Goal: Information Seeking & Learning: Learn about a topic

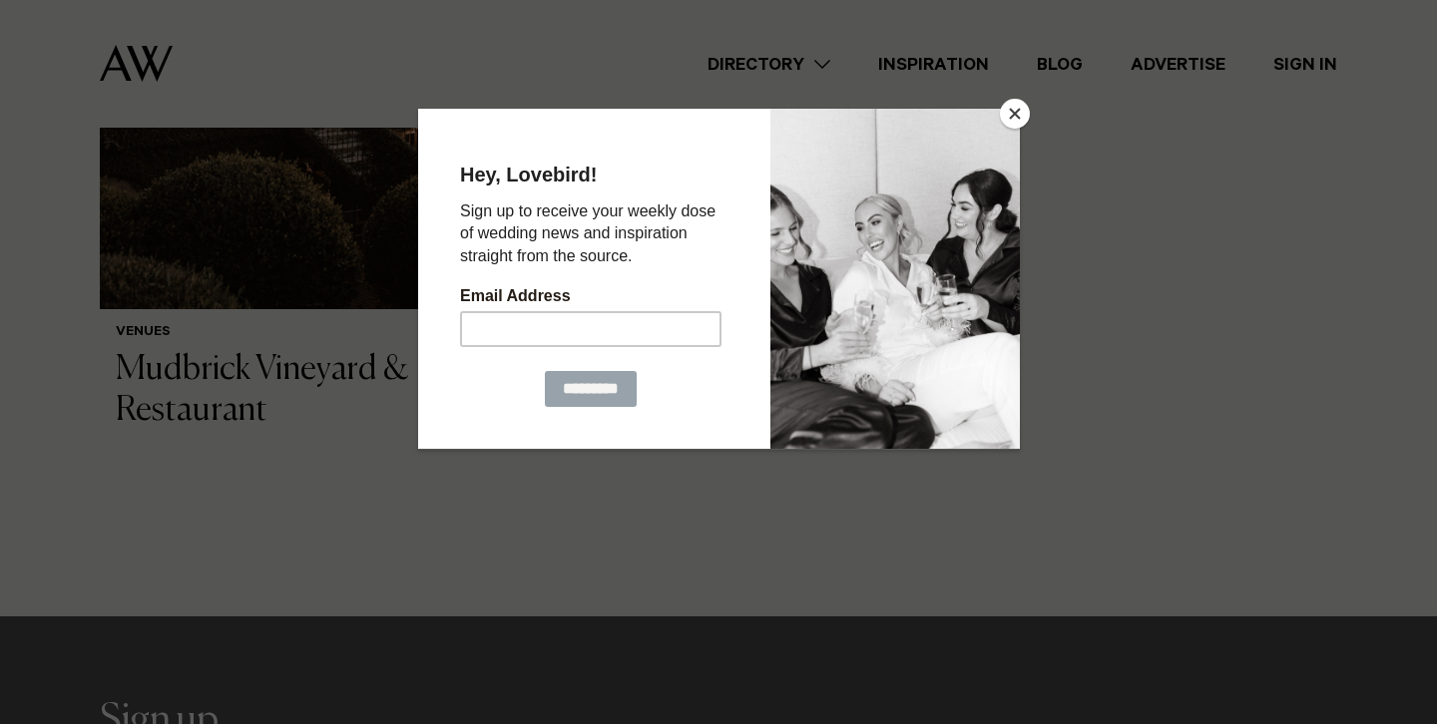
scroll to position [731, 0]
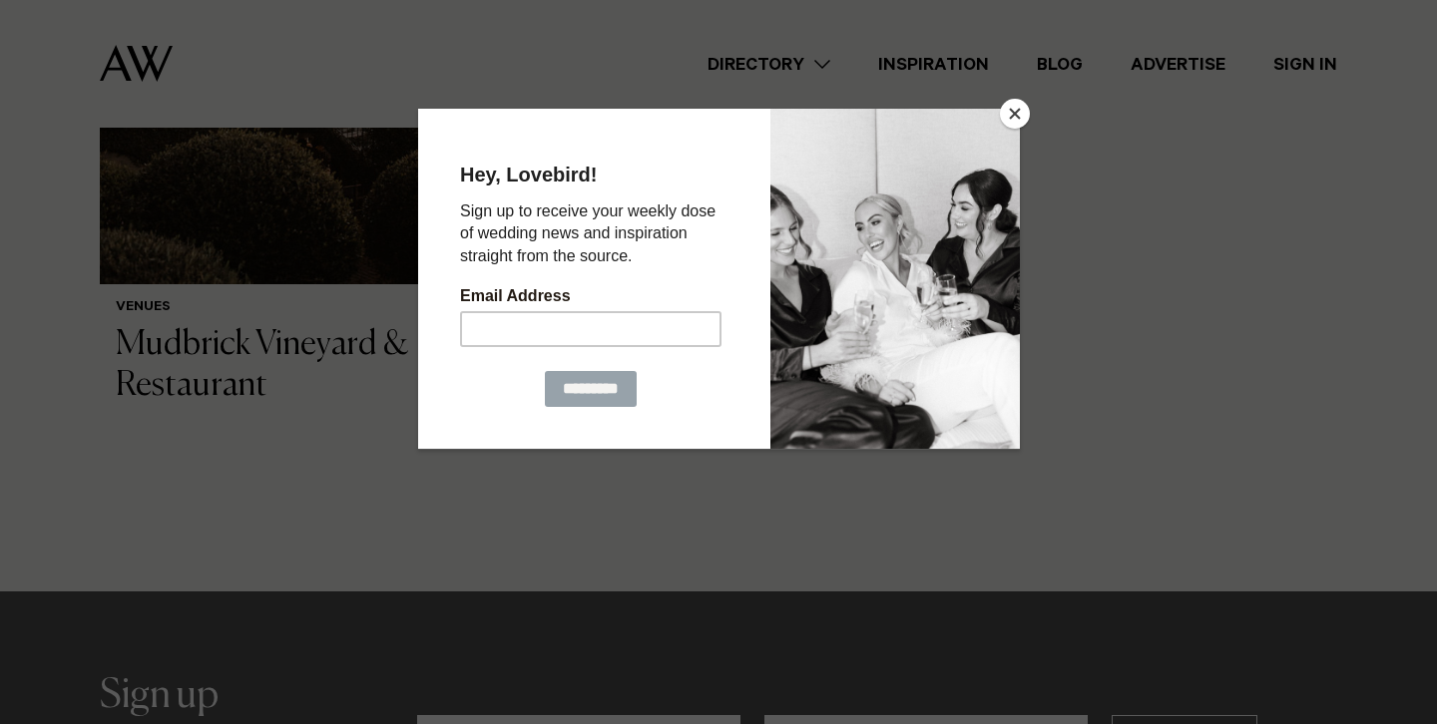
click at [1020, 108] on button "Close" at bounding box center [1015, 114] width 30 height 30
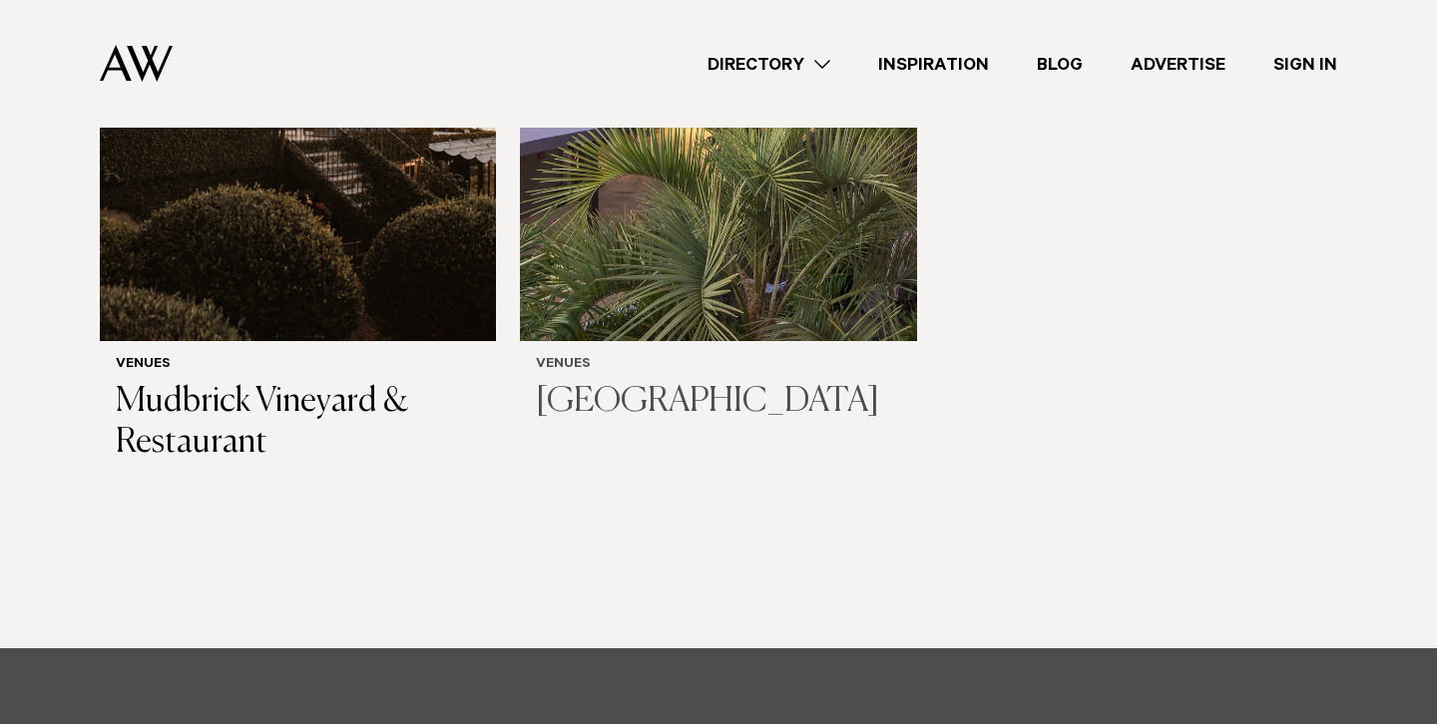
scroll to position [642, 0]
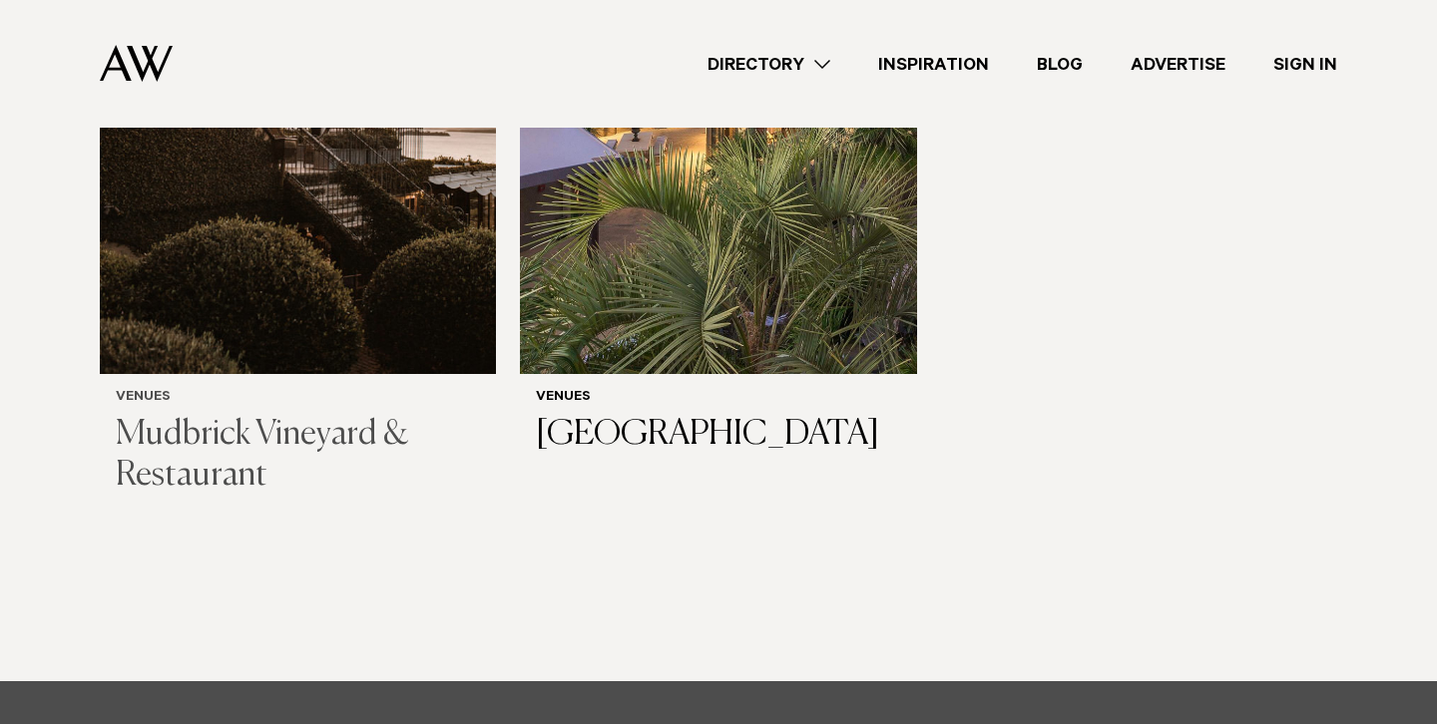
click at [371, 435] on h3 "Mudbrick Vineyard & Restaurant" at bounding box center [298, 456] width 364 height 82
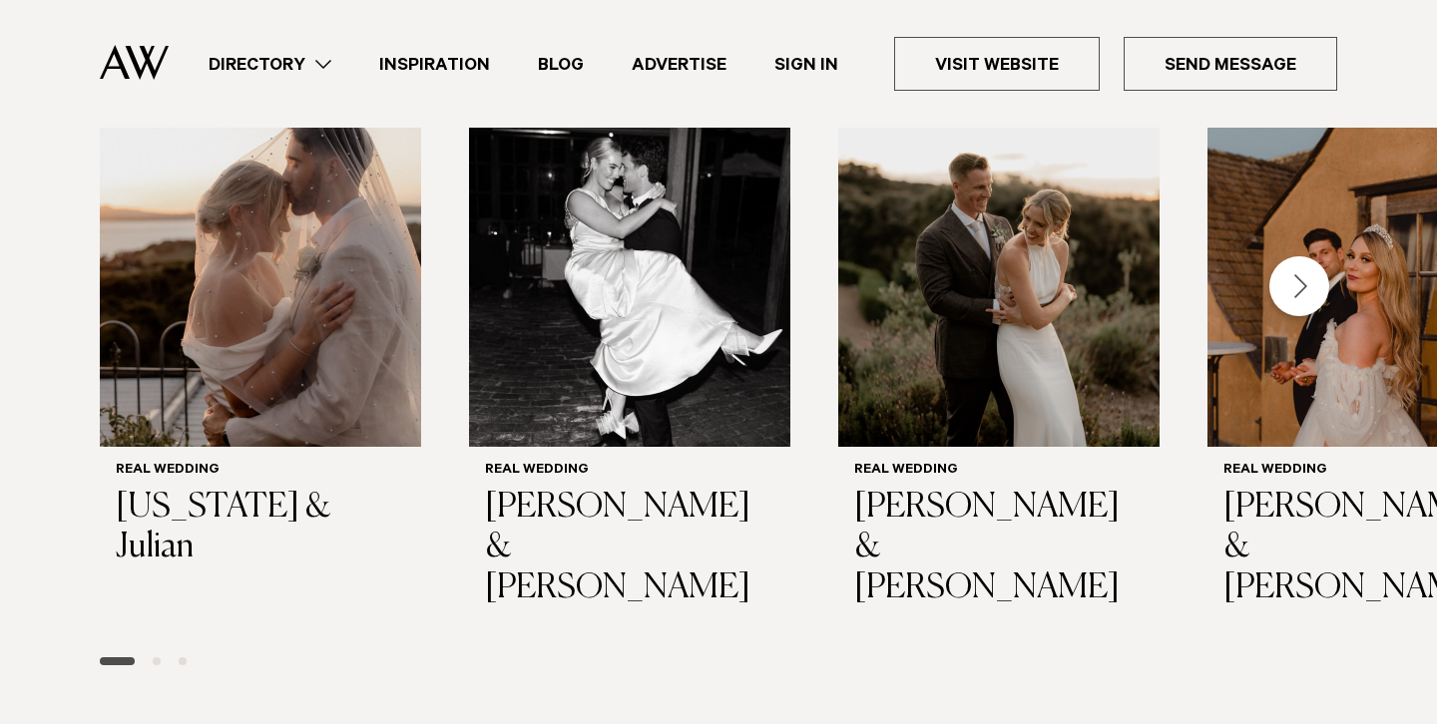
scroll to position [2987, 0]
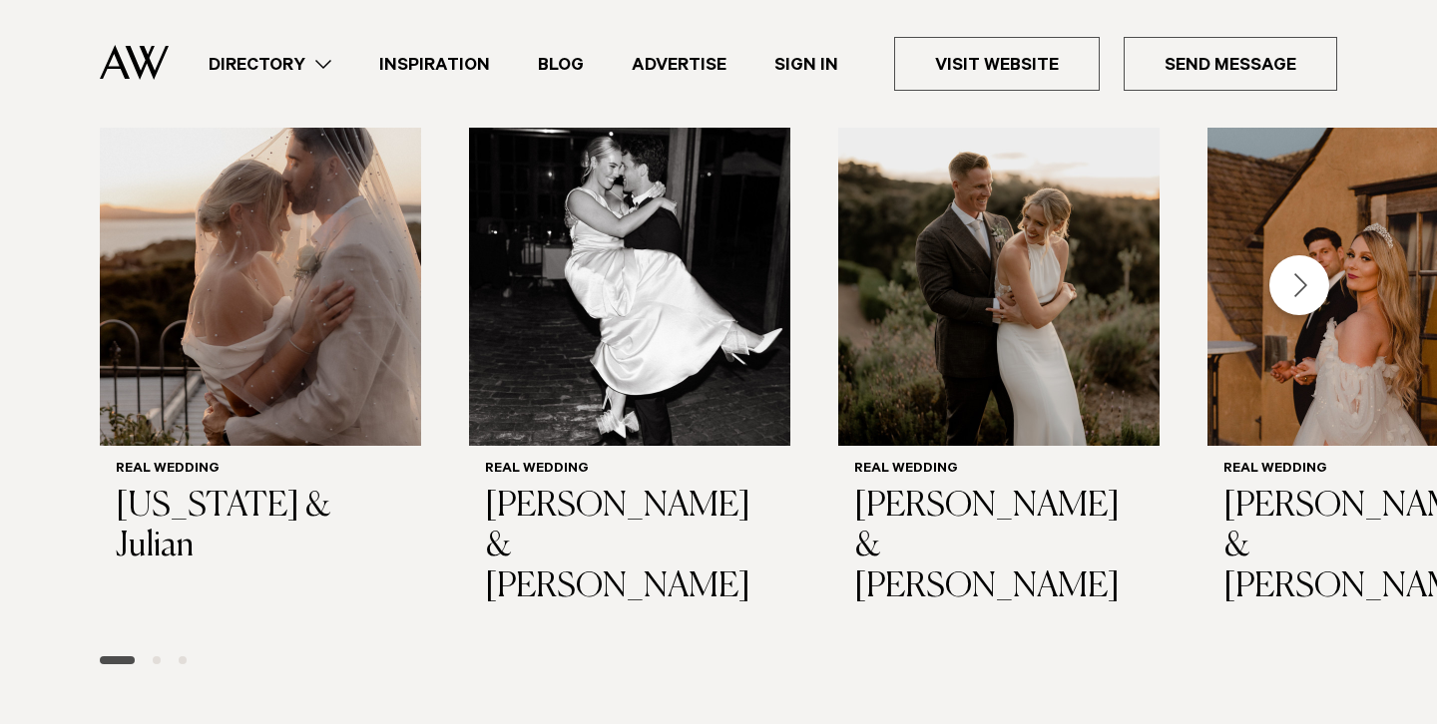
click at [1304, 299] on div "Next slide" at bounding box center [1299, 285] width 60 height 60
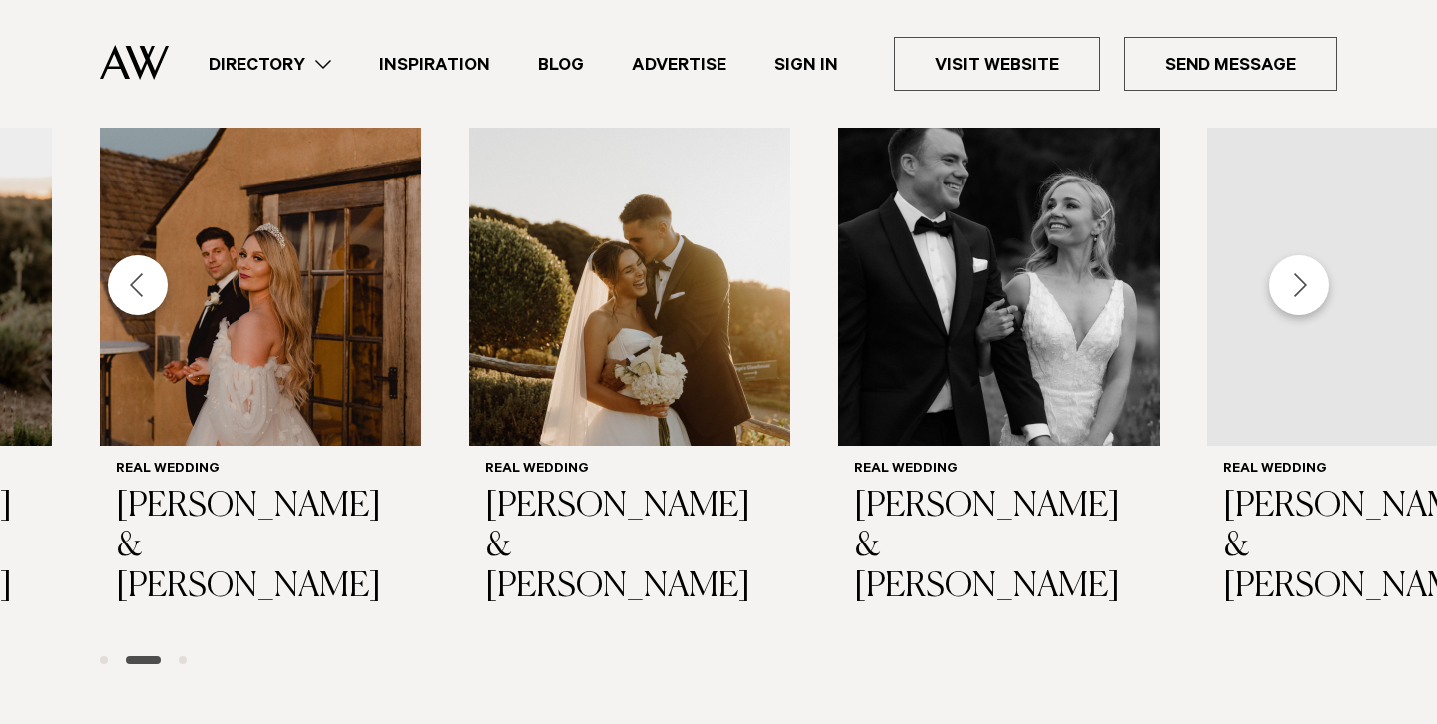
click at [1304, 299] on div "Next slide" at bounding box center [1299, 285] width 60 height 60
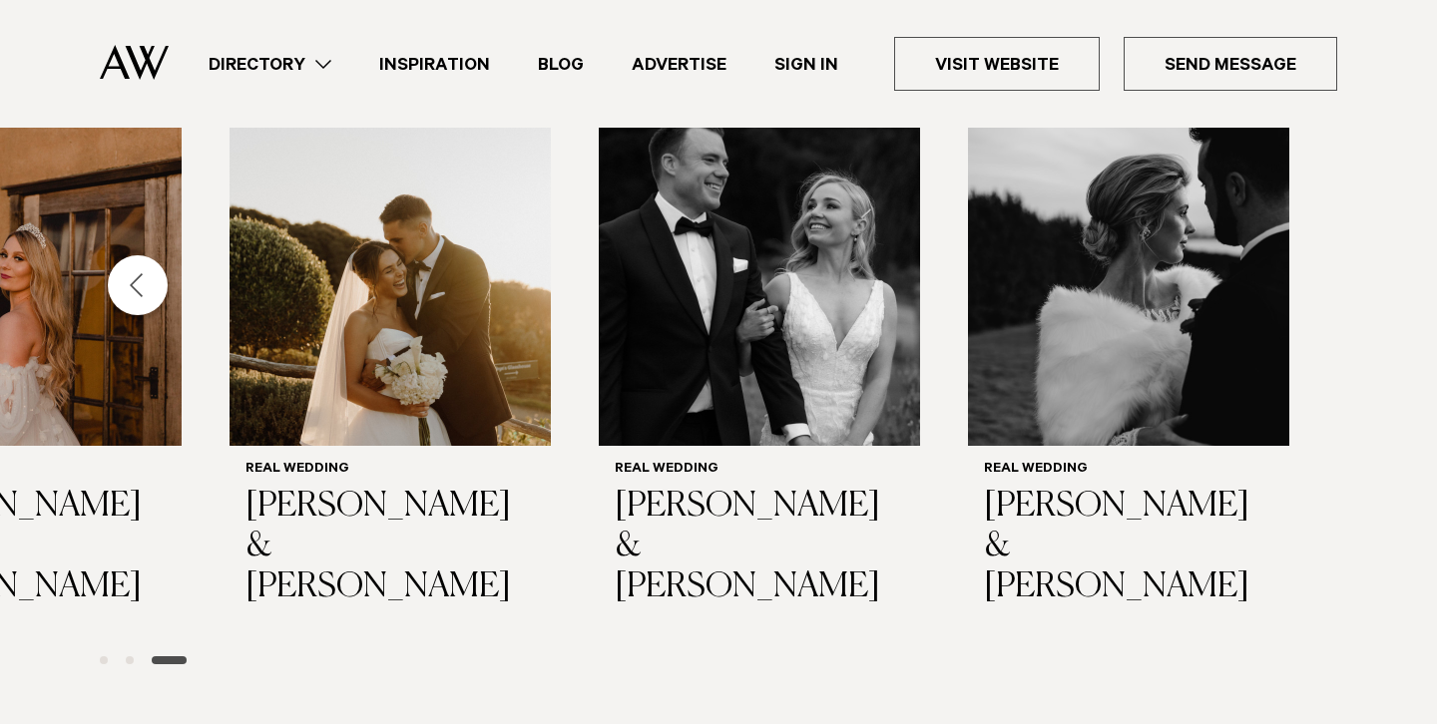
click at [140, 280] on div "Previous slide" at bounding box center [138, 285] width 60 height 60
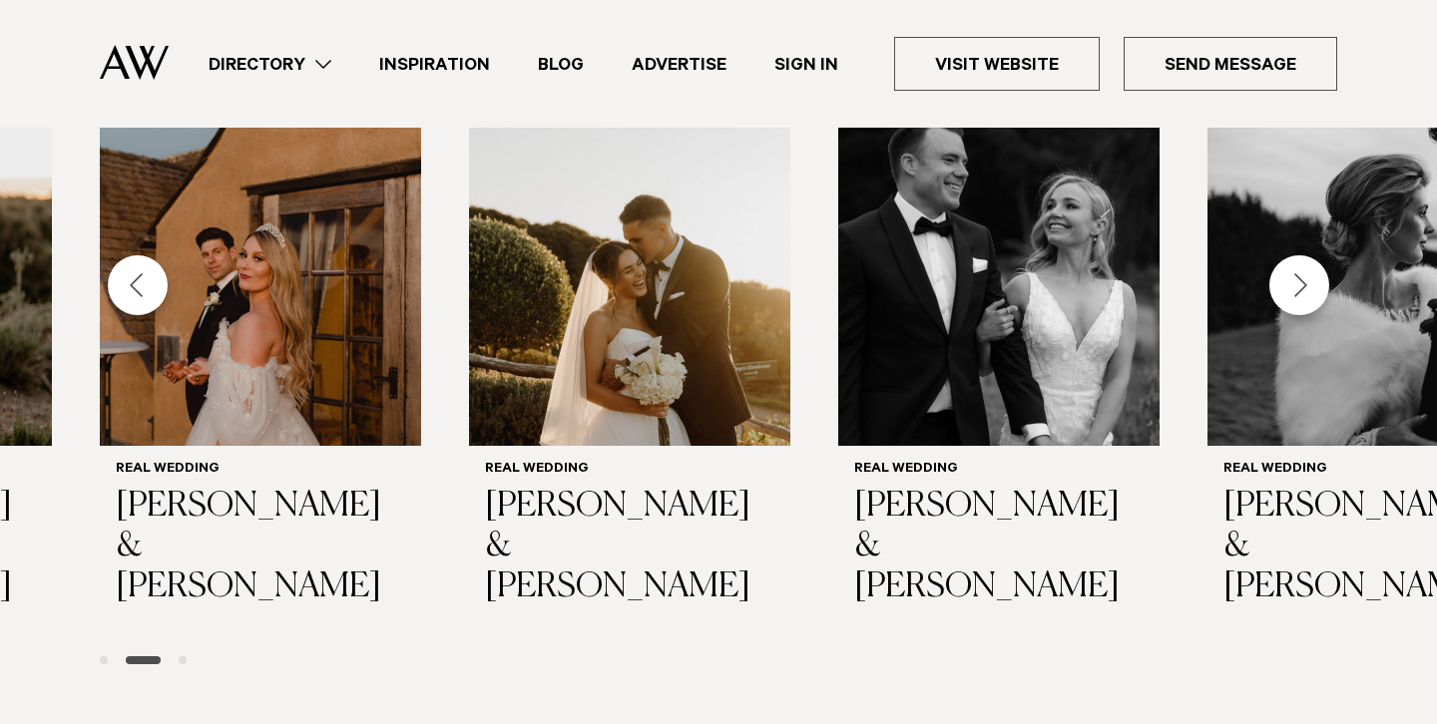
click at [140, 280] on div "Previous slide" at bounding box center [138, 285] width 60 height 60
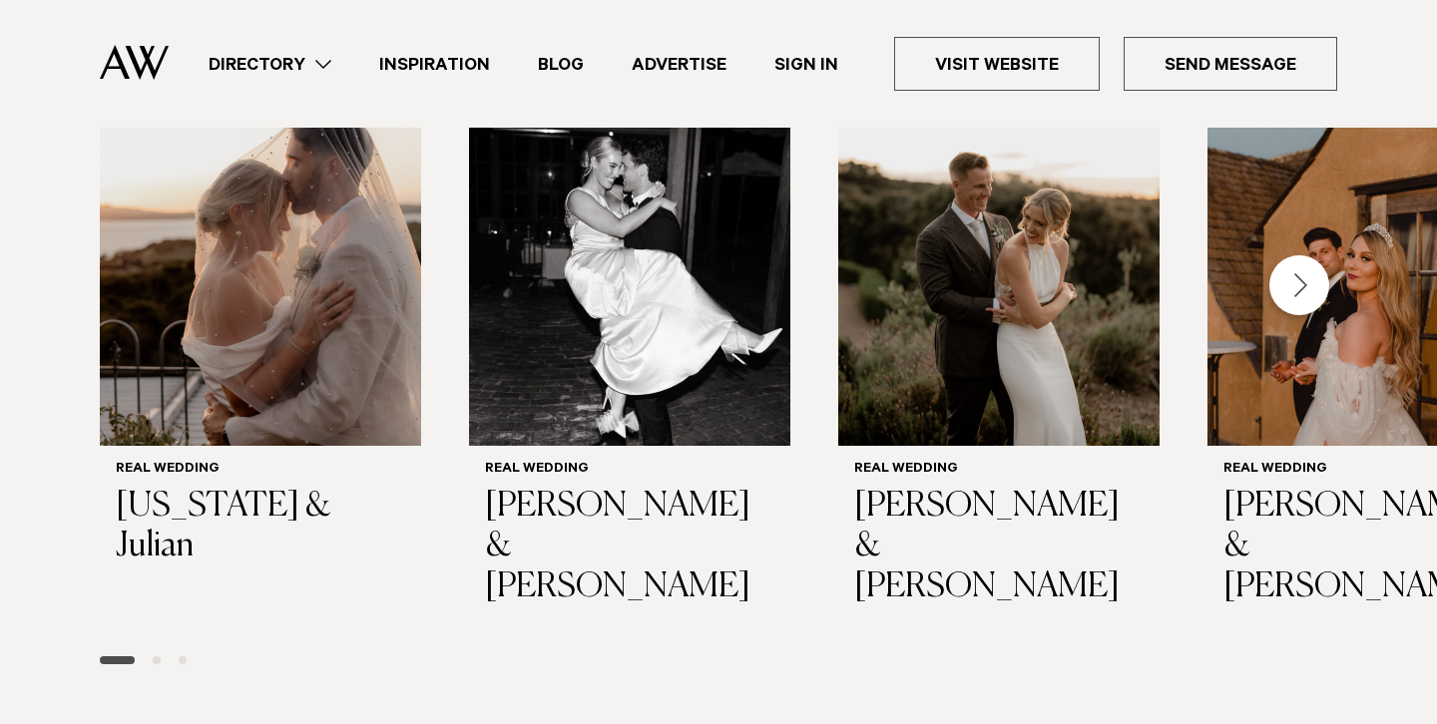
click at [140, 280] on img "1 / 7" at bounding box center [260, 285] width 321 height 321
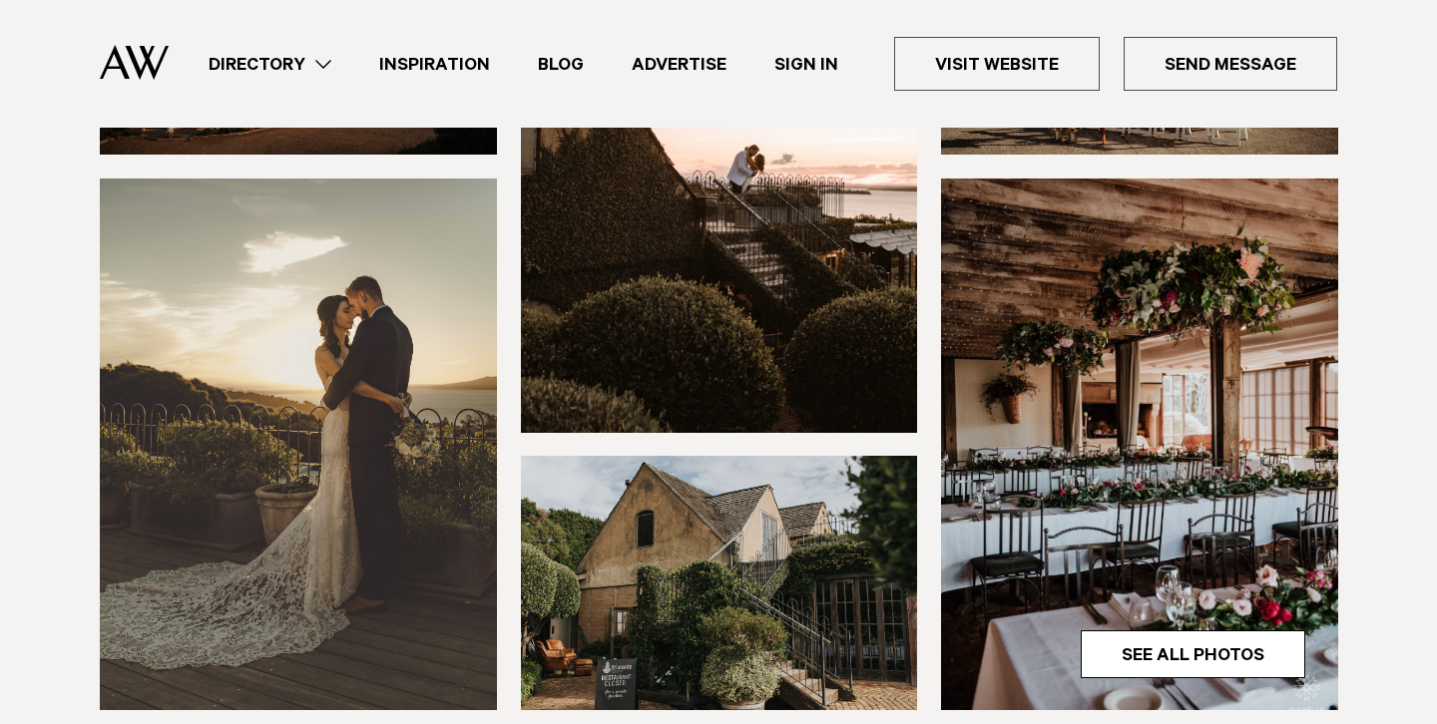
scroll to position [527, 0]
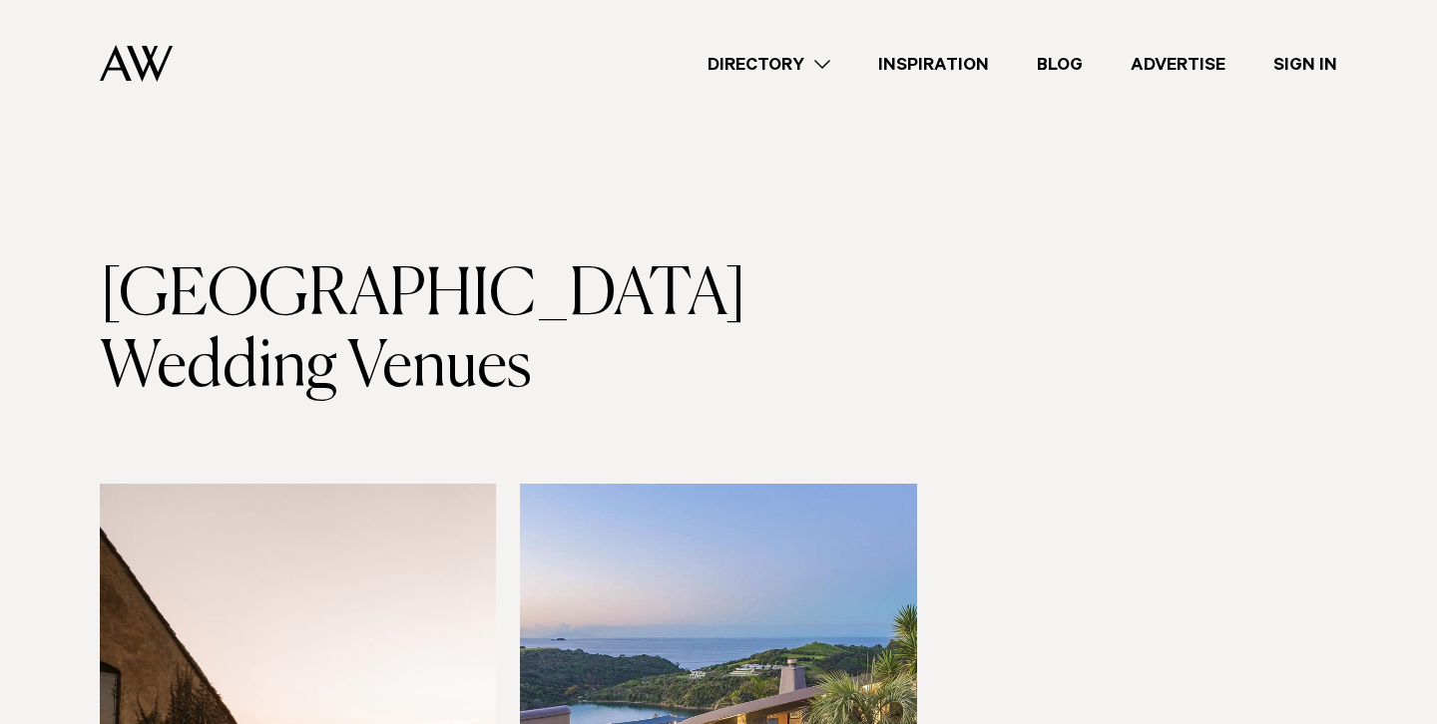
scroll to position [642, 0]
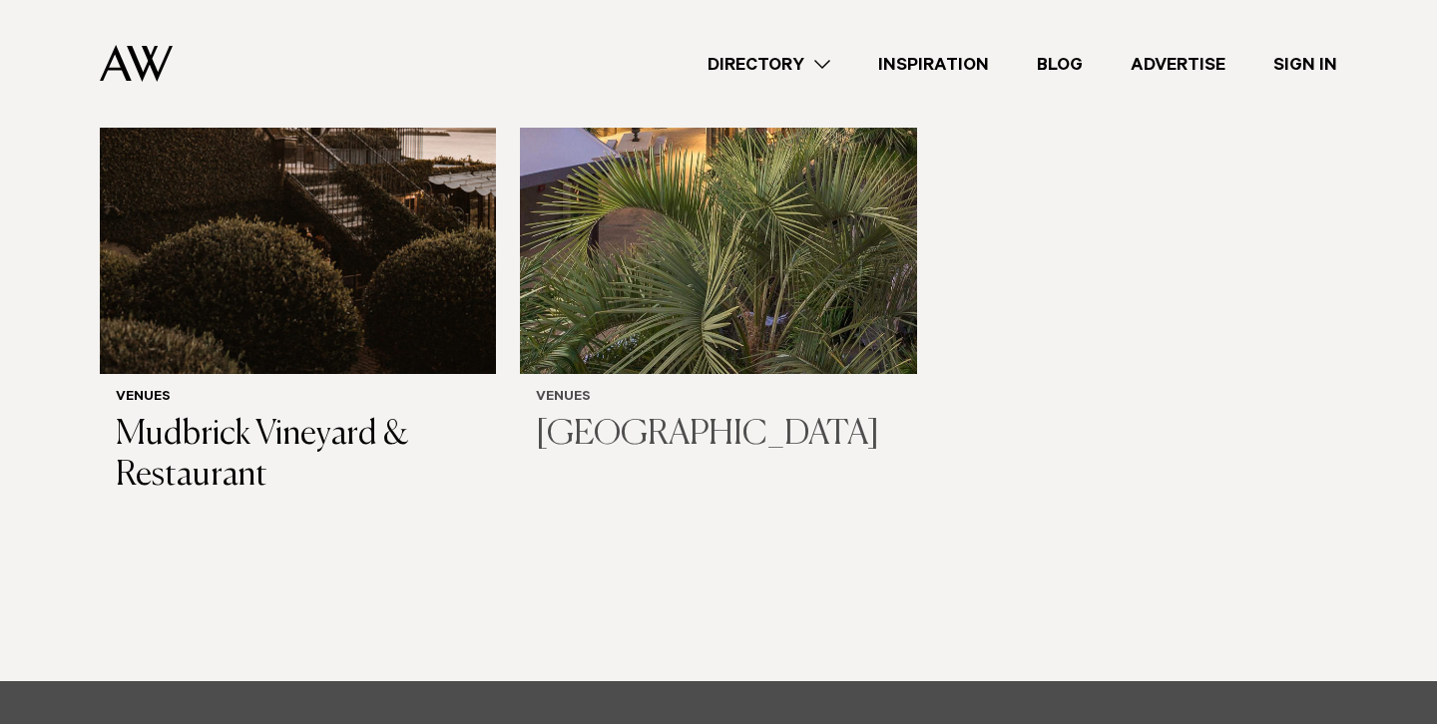
click at [655, 209] on img at bounding box center [718, 108] width 396 height 532
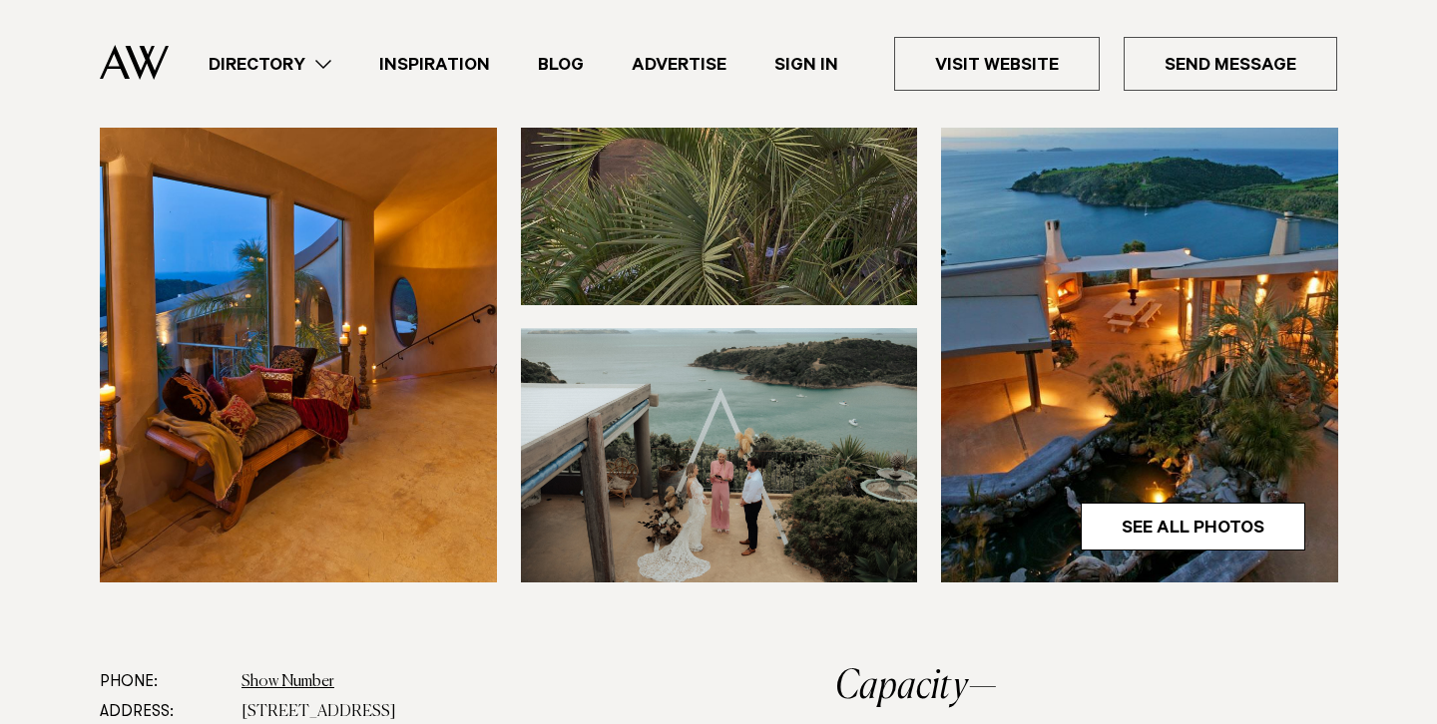
scroll to position [590, 0]
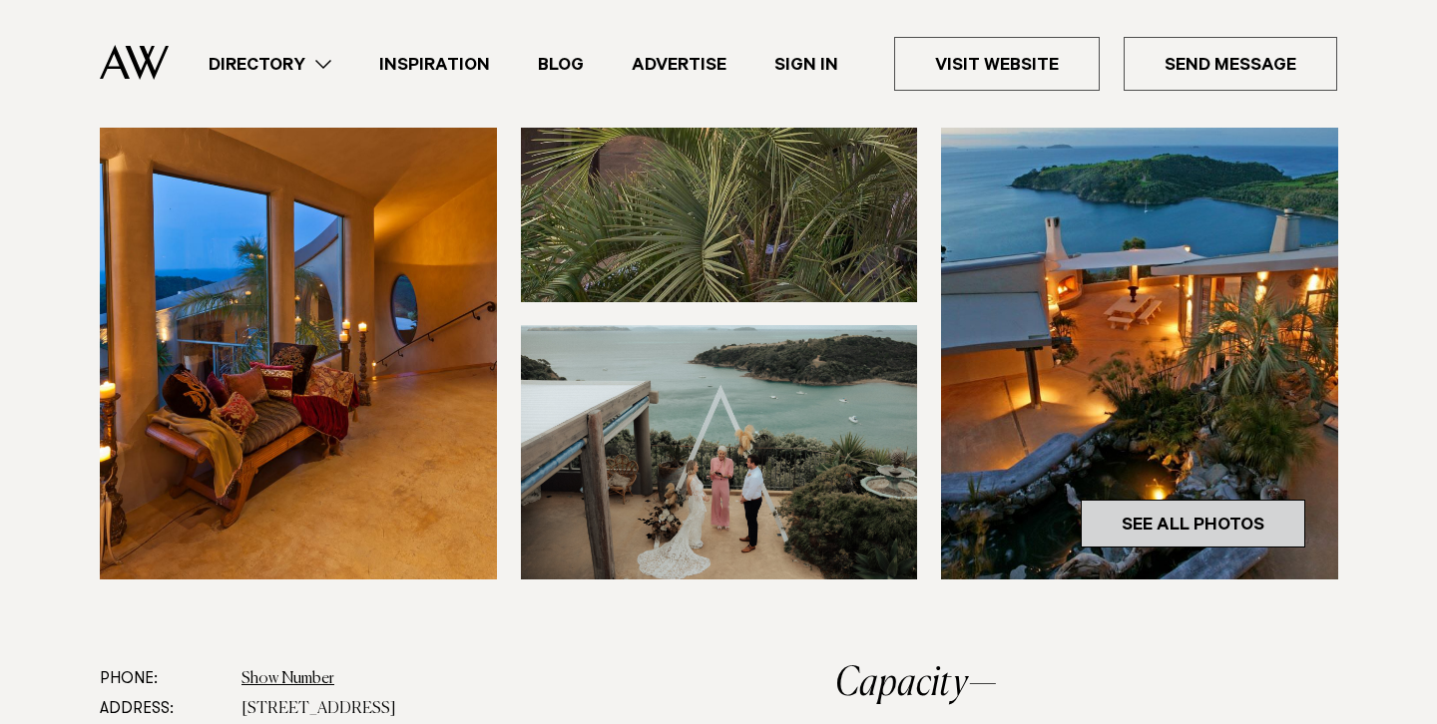
click at [1134, 511] on link "See All Photos" at bounding box center [1193, 524] width 224 height 48
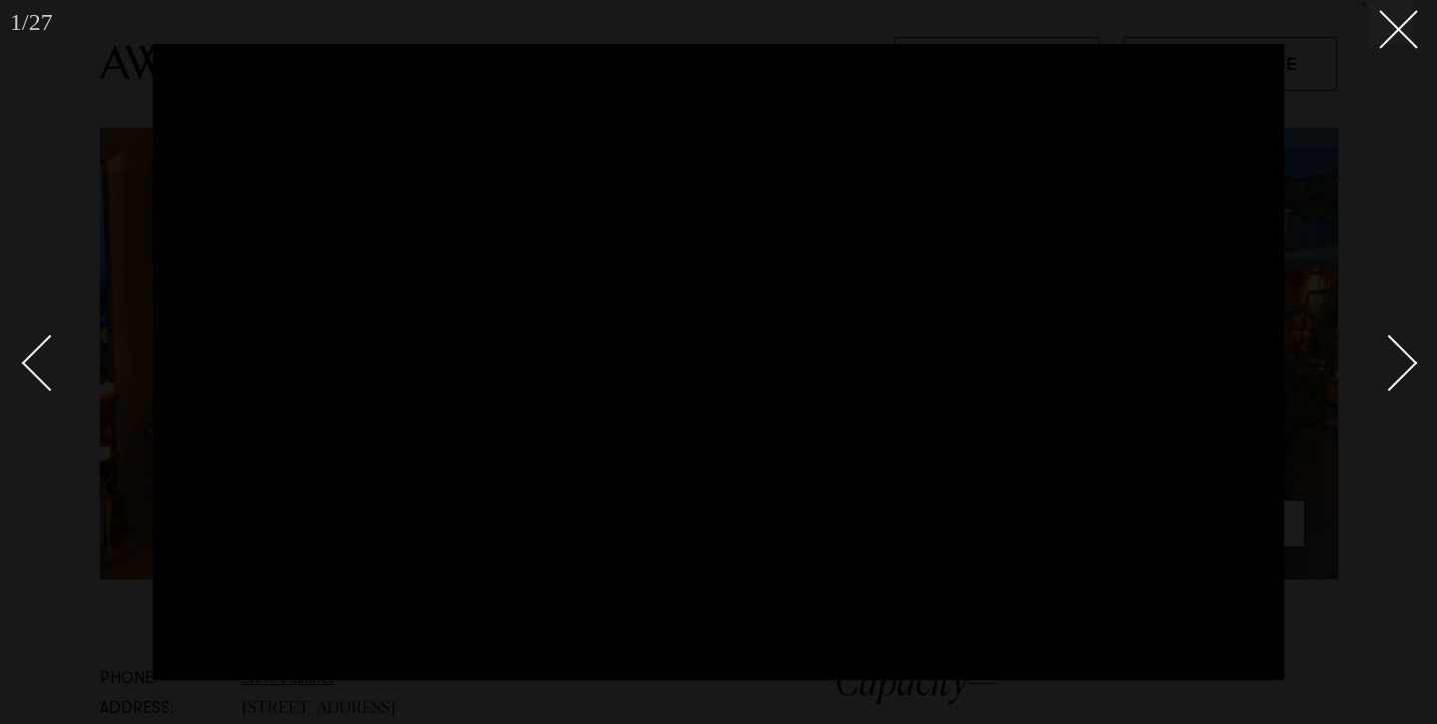
click at [1392, 375] on div "Next slide" at bounding box center [1389, 363] width 57 height 57
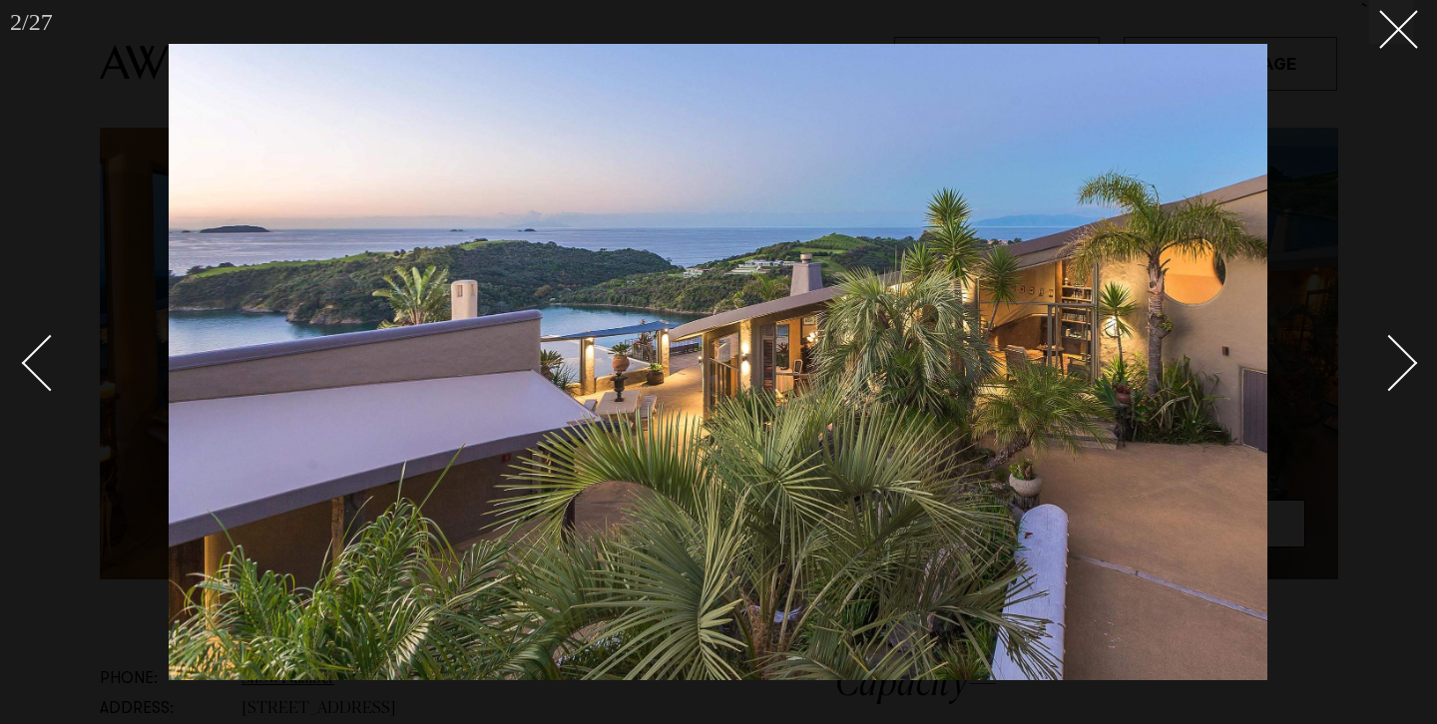
click at [1392, 375] on div "Next slide" at bounding box center [1389, 363] width 57 height 57
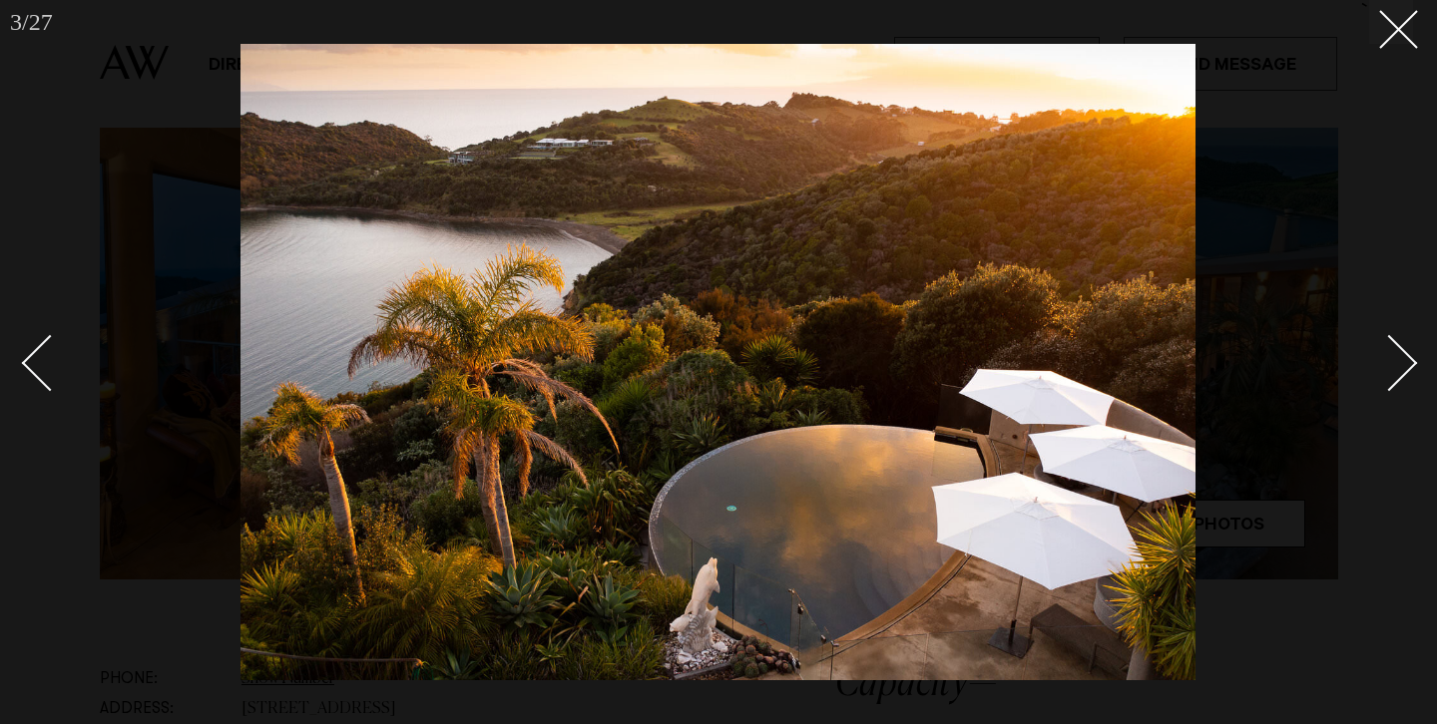
click at [1392, 375] on div "Next slide" at bounding box center [1389, 363] width 57 height 57
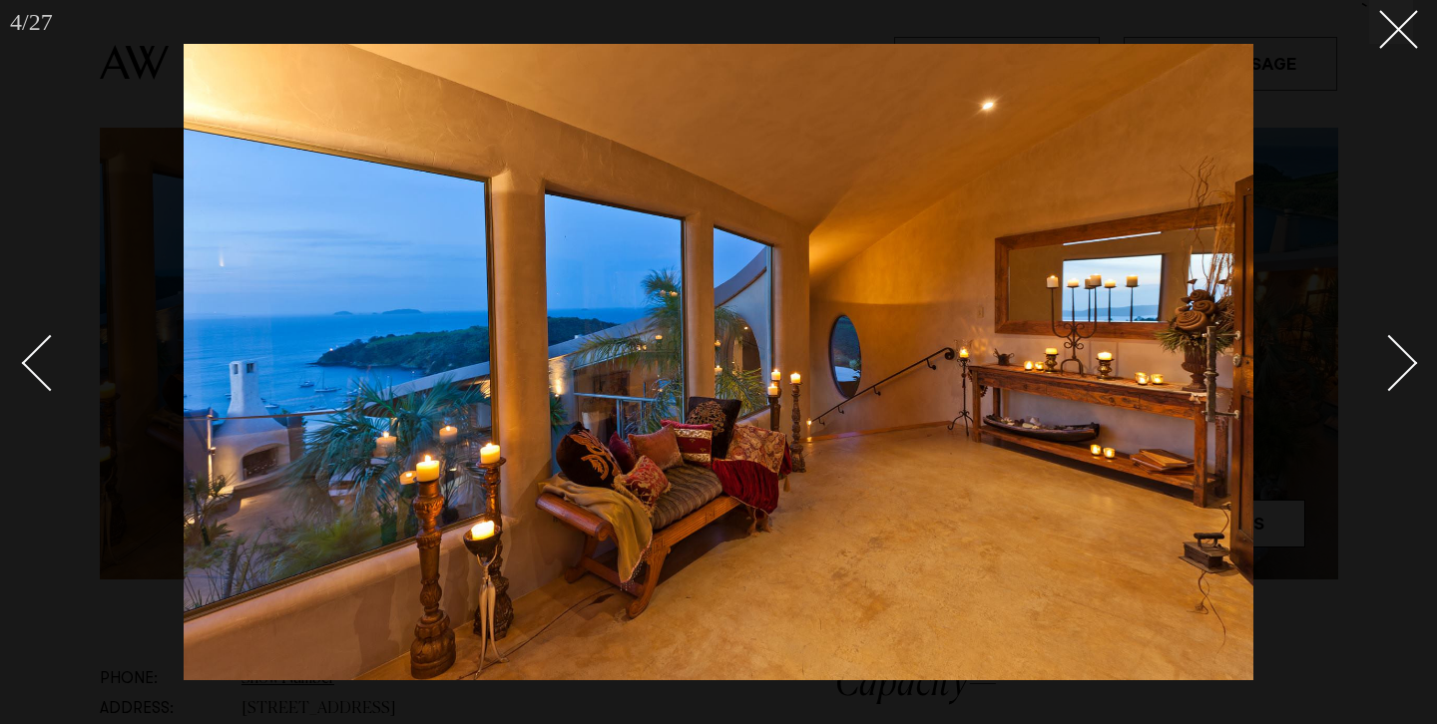
click at [1392, 375] on div "Next slide" at bounding box center [1389, 363] width 57 height 57
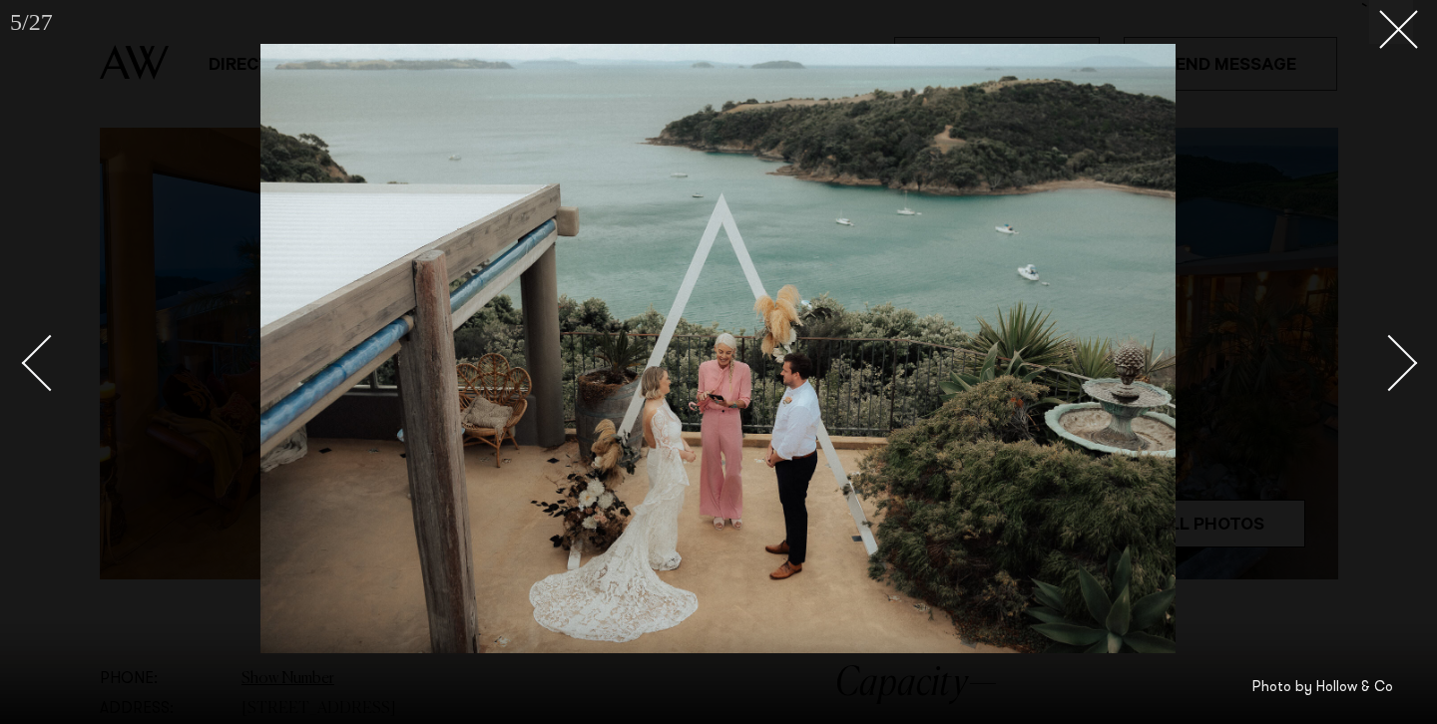
click at [1392, 375] on div "Next slide" at bounding box center [1389, 363] width 57 height 57
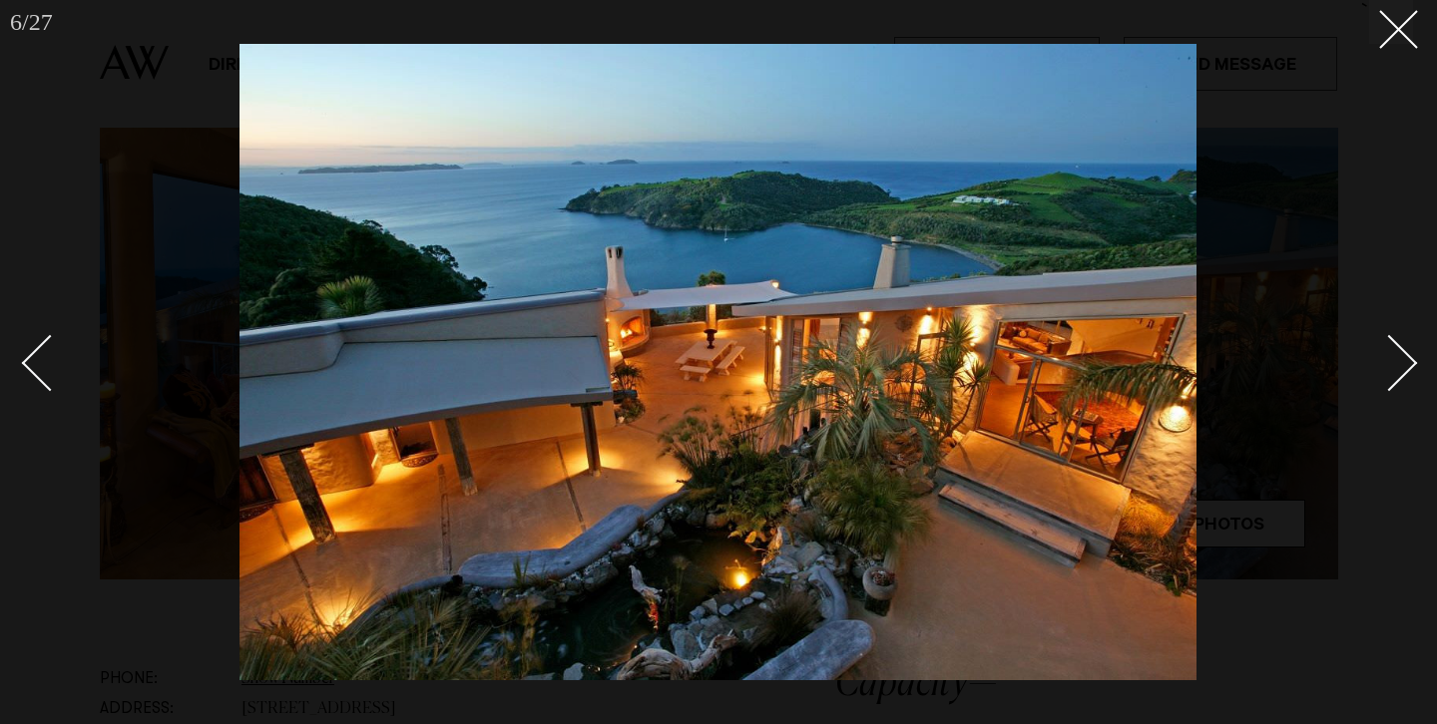
click at [1392, 375] on div "Next slide" at bounding box center [1389, 363] width 57 height 57
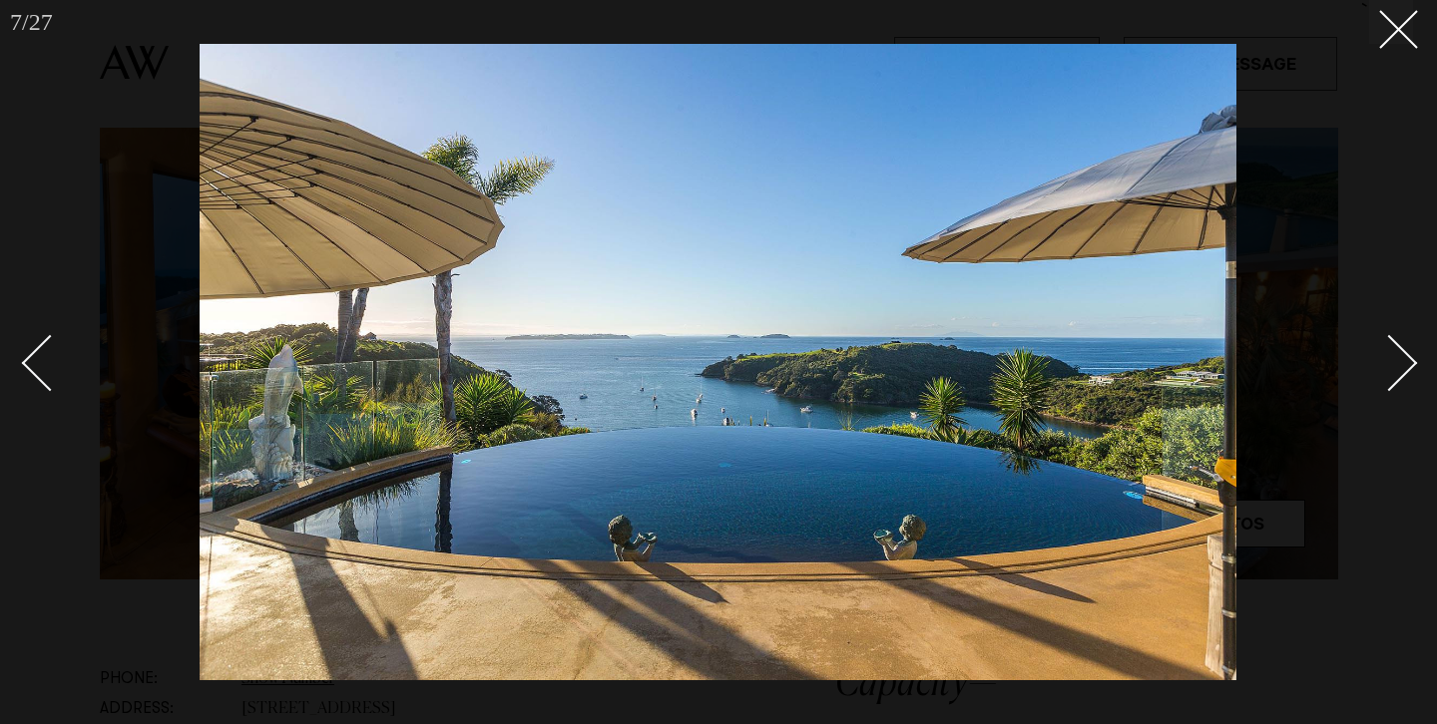
click at [1393, 374] on div "Next slide" at bounding box center [1389, 363] width 57 height 57
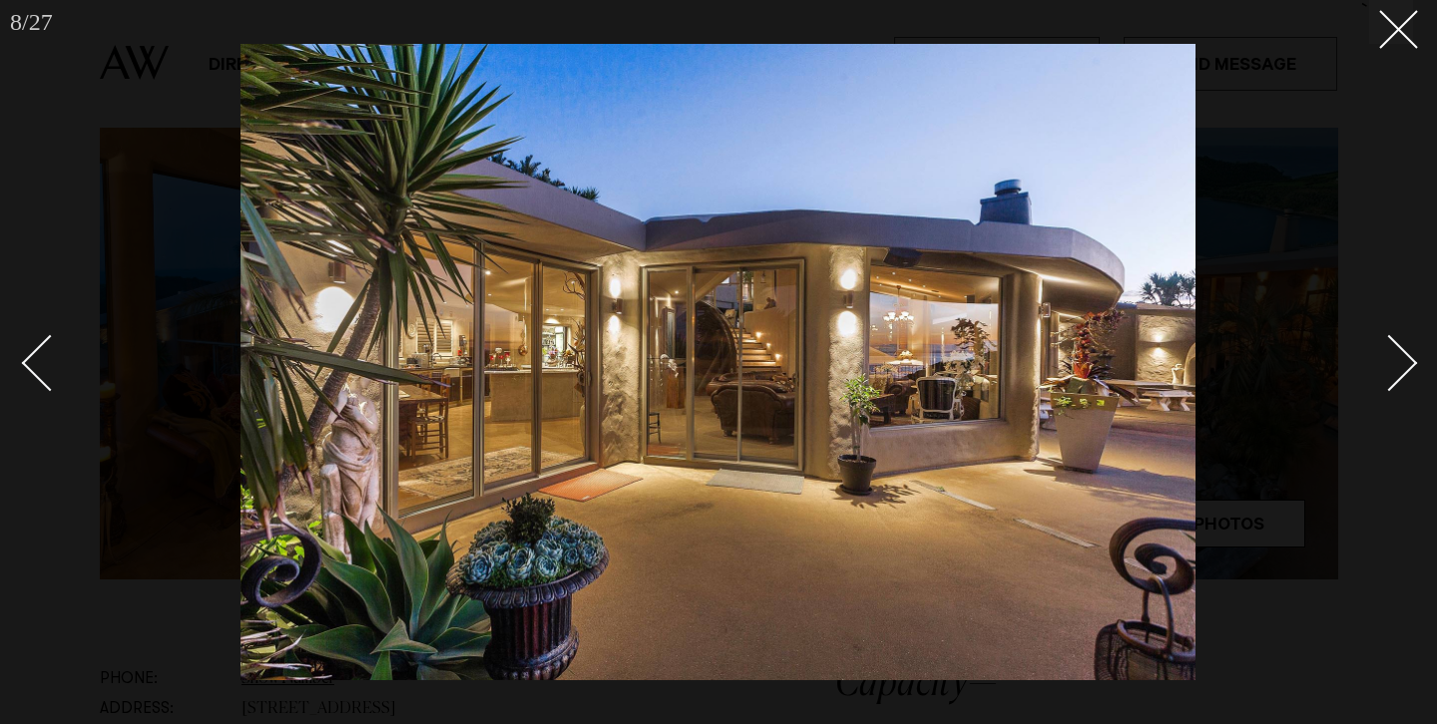
click at [1393, 374] on div "Next slide" at bounding box center [1389, 363] width 57 height 57
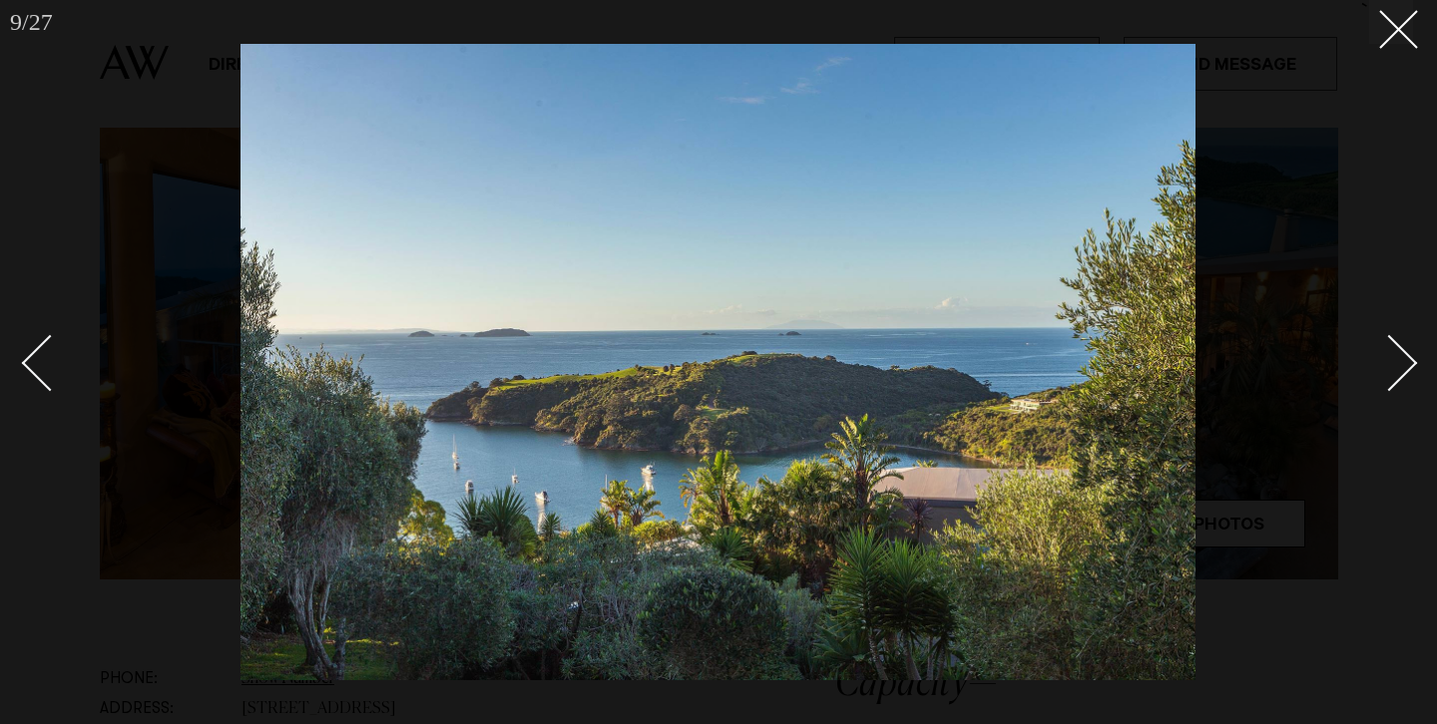
click at [1393, 374] on div "Next slide" at bounding box center [1389, 363] width 57 height 57
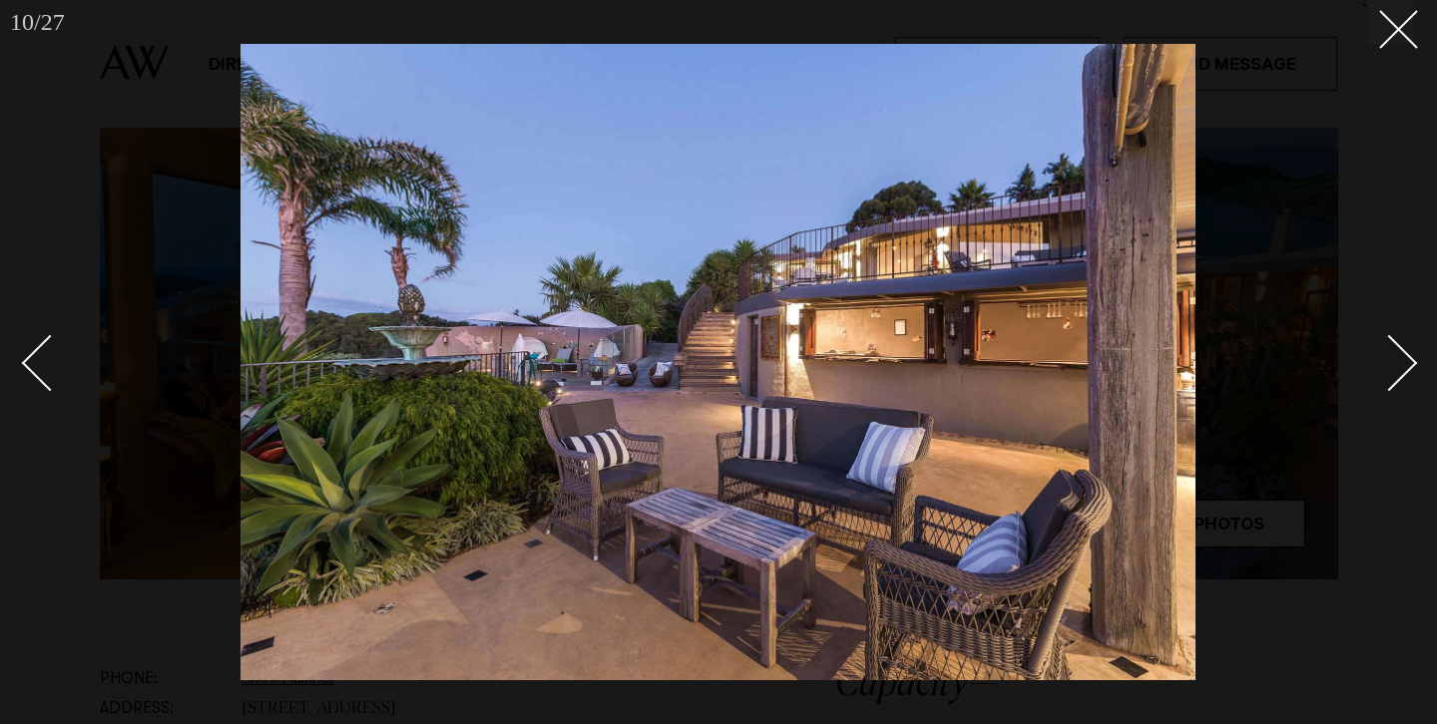
click at [1393, 374] on div "Next slide" at bounding box center [1389, 363] width 57 height 57
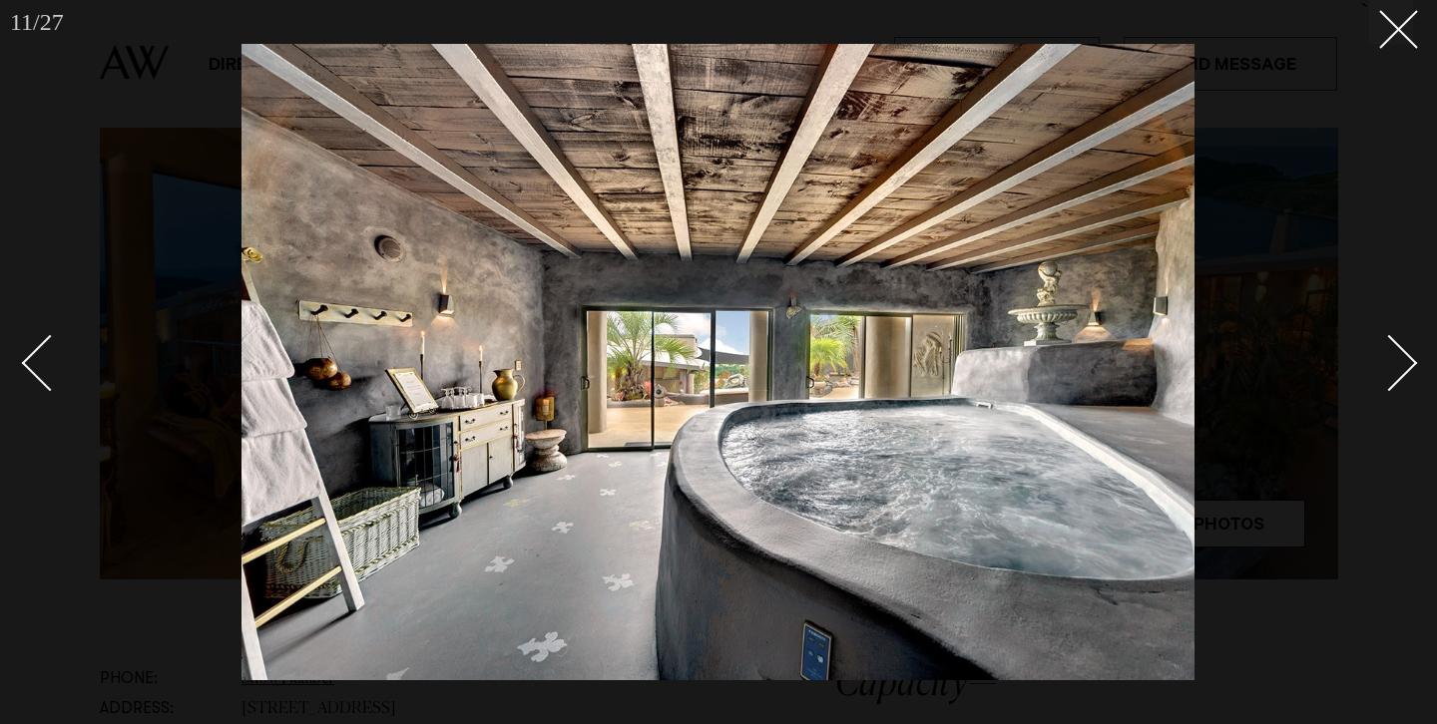
click at [1393, 374] on div "Next slide" at bounding box center [1389, 363] width 57 height 57
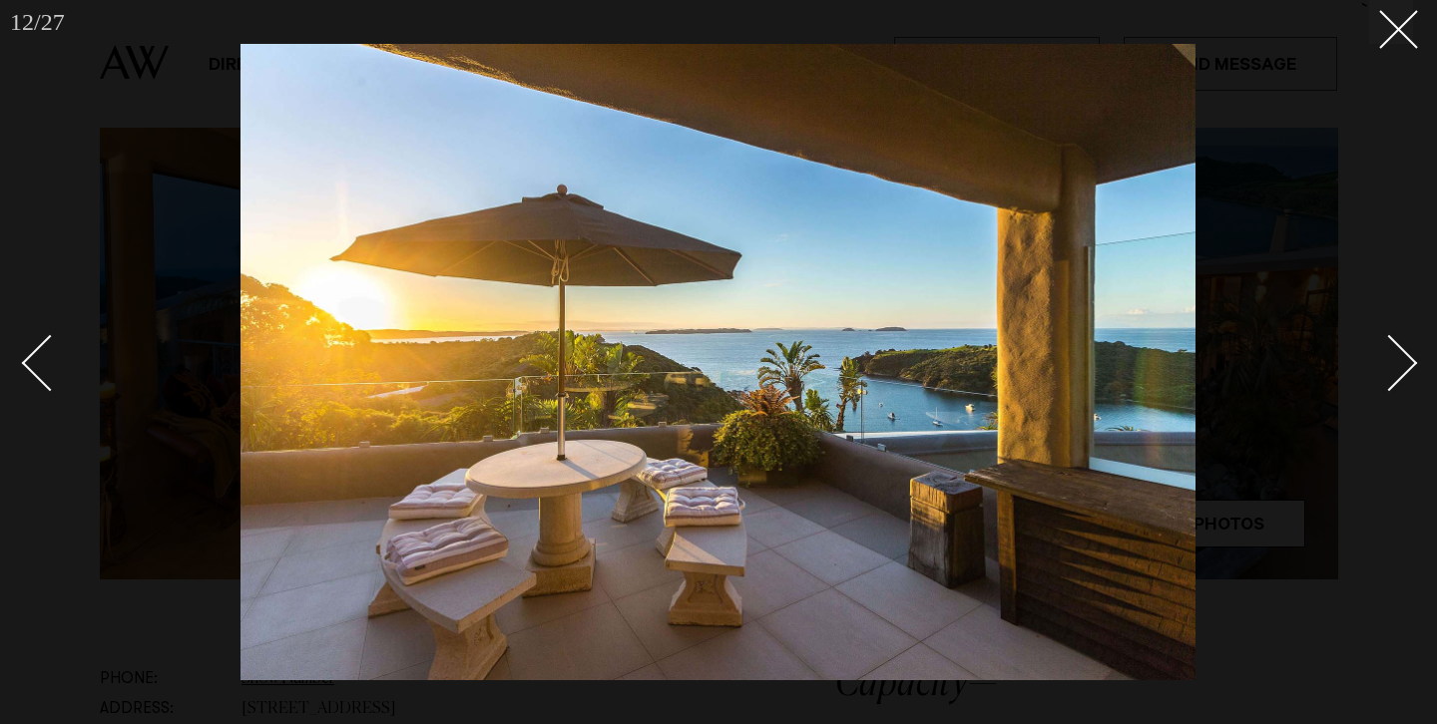
click at [1393, 374] on div "Next slide" at bounding box center [1389, 363] width 57 height 57
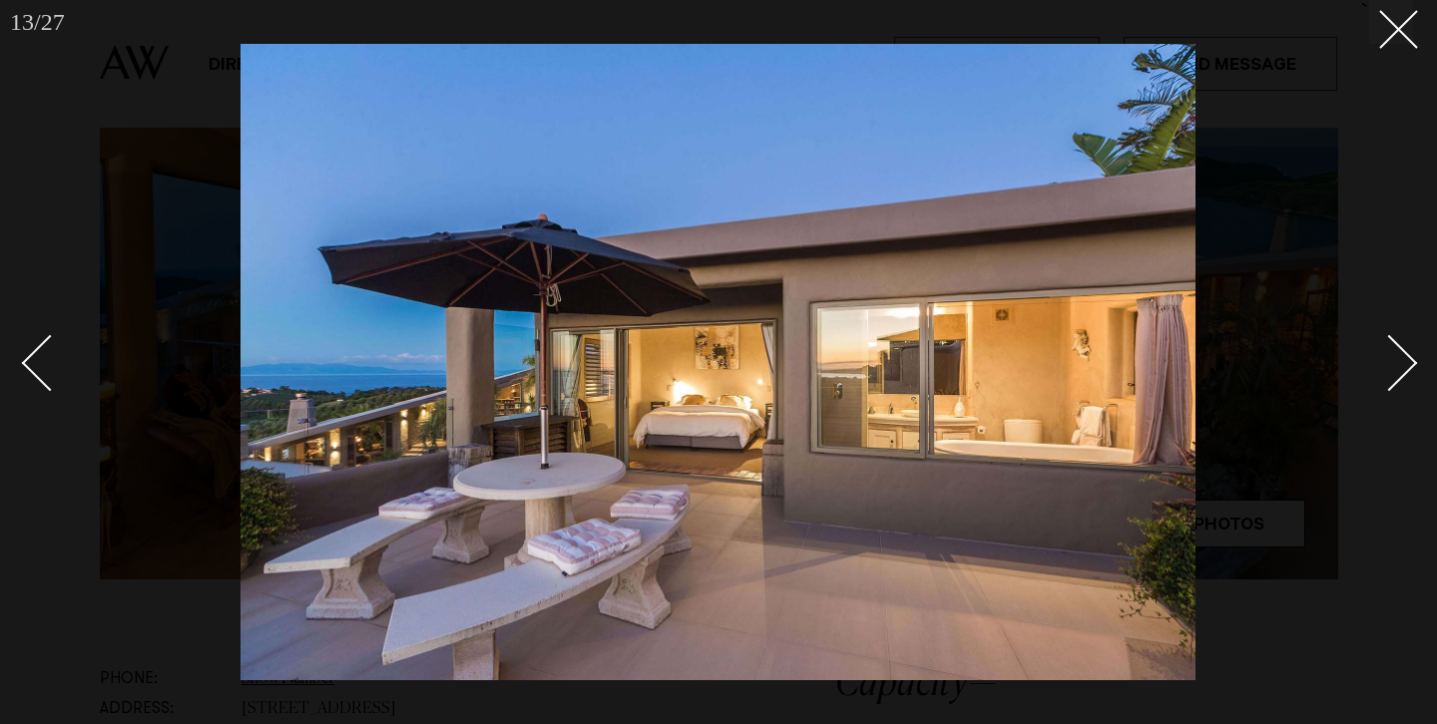
click at [1393, 374] on div "Next slide" at bounding box center [1389, 363] width 57 height 57
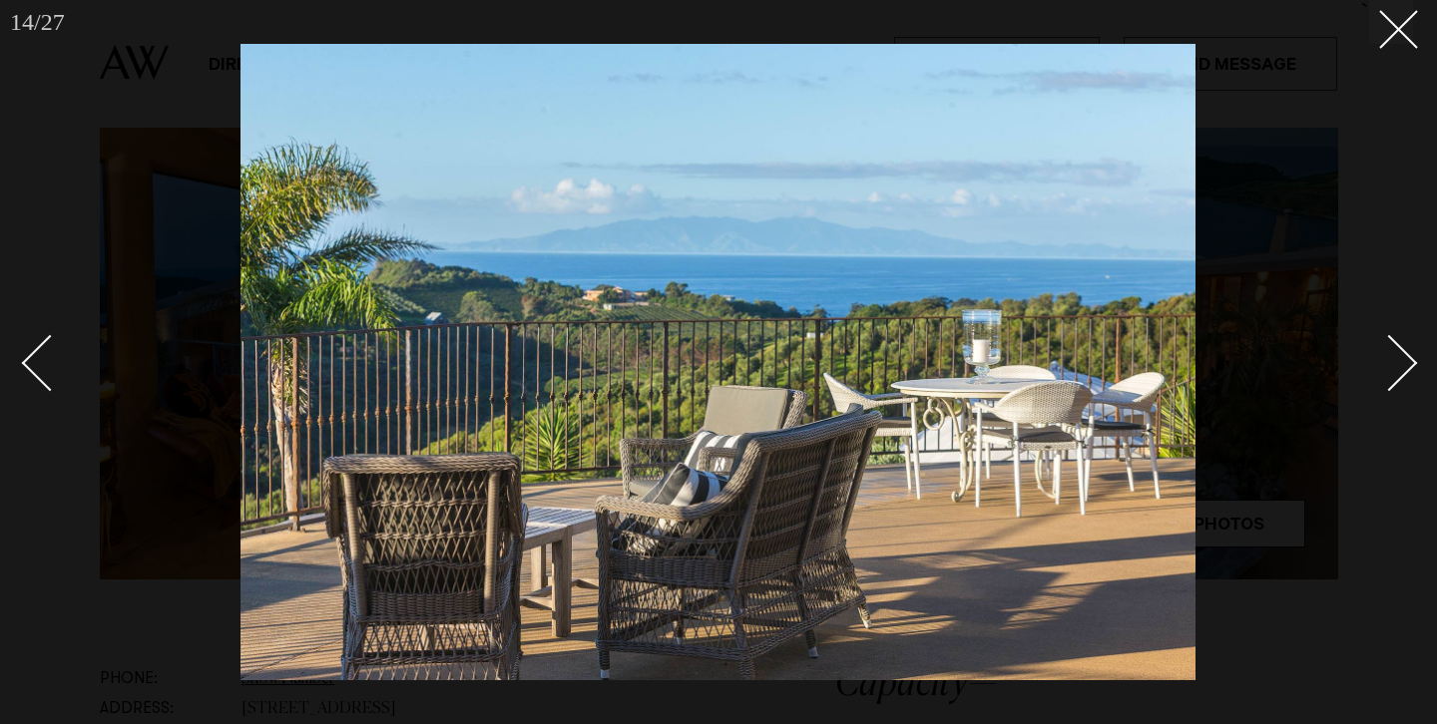
click at [1393, 374] on div "Next slide" at bounding box center [1389, 363] width 57 height 57
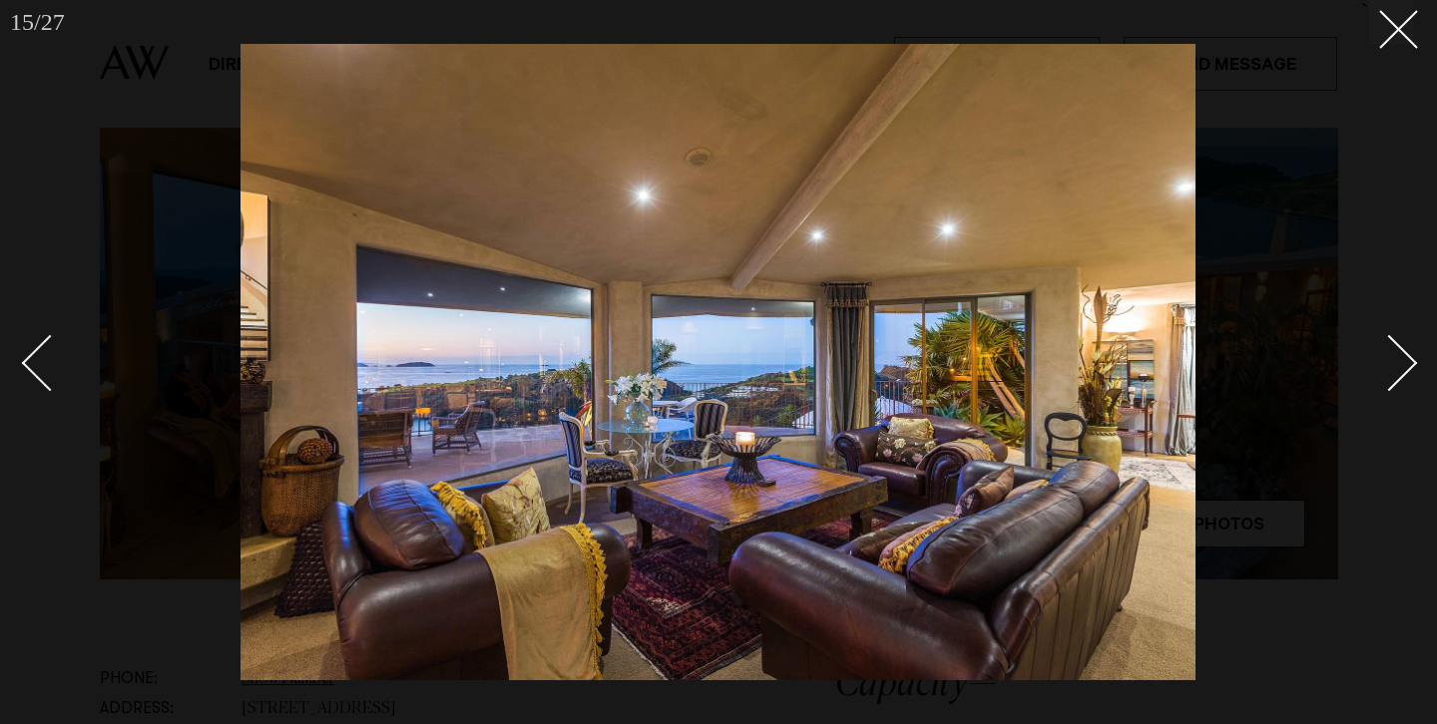
click at [1401, 372] on div "Next slide" at bounding box center [1389, 363] width 57 height 57
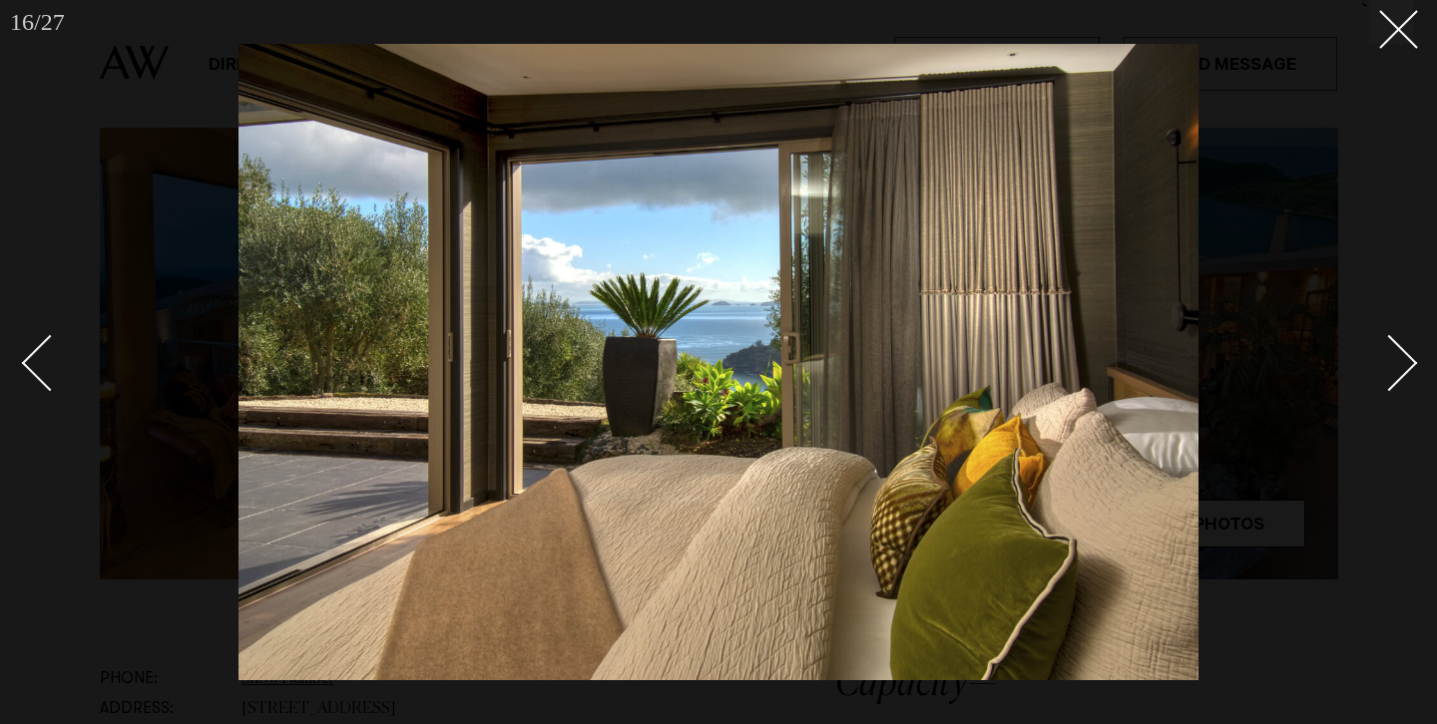
click at [1401, 372] on div "Next slide" at bounding box center [1389, 363] width 57 height 57
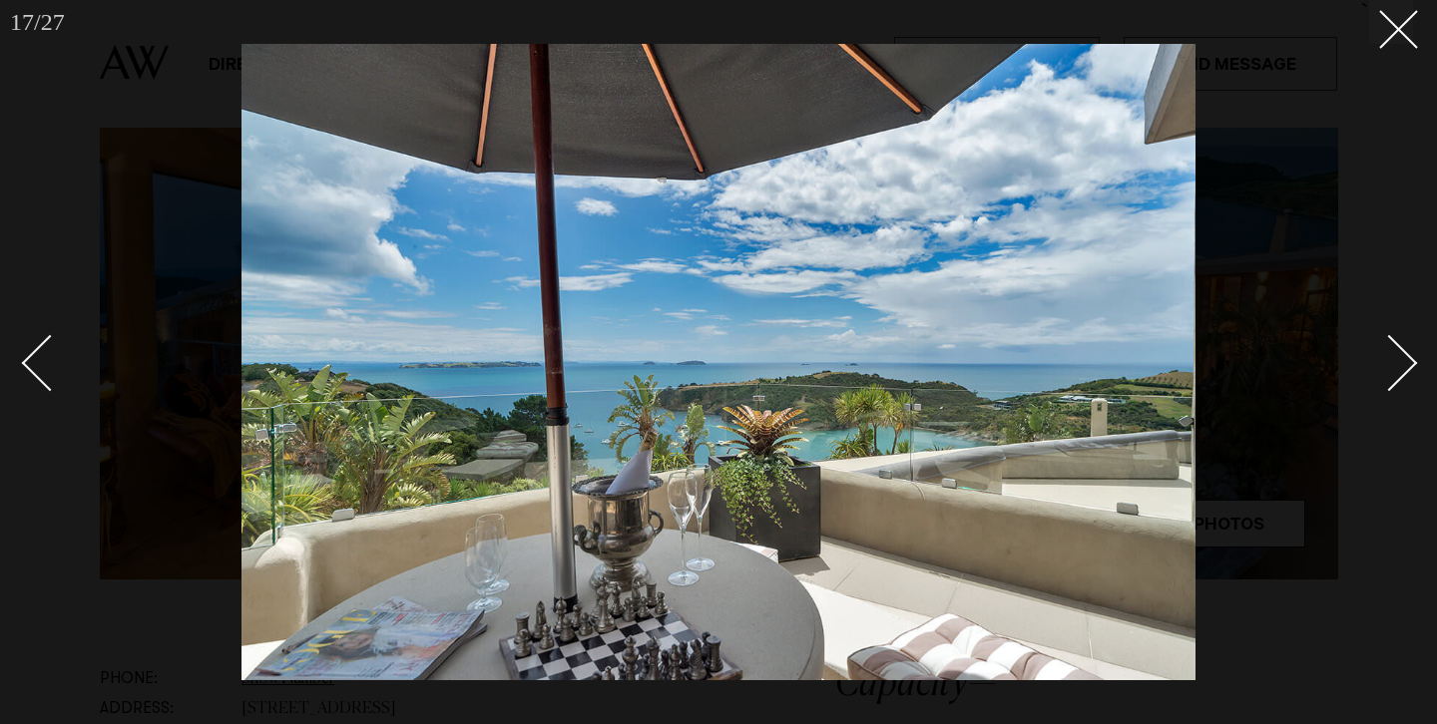
click at [1401, 372] on div "Next slide" at bounding box center [1389, 363] width 57 height 57
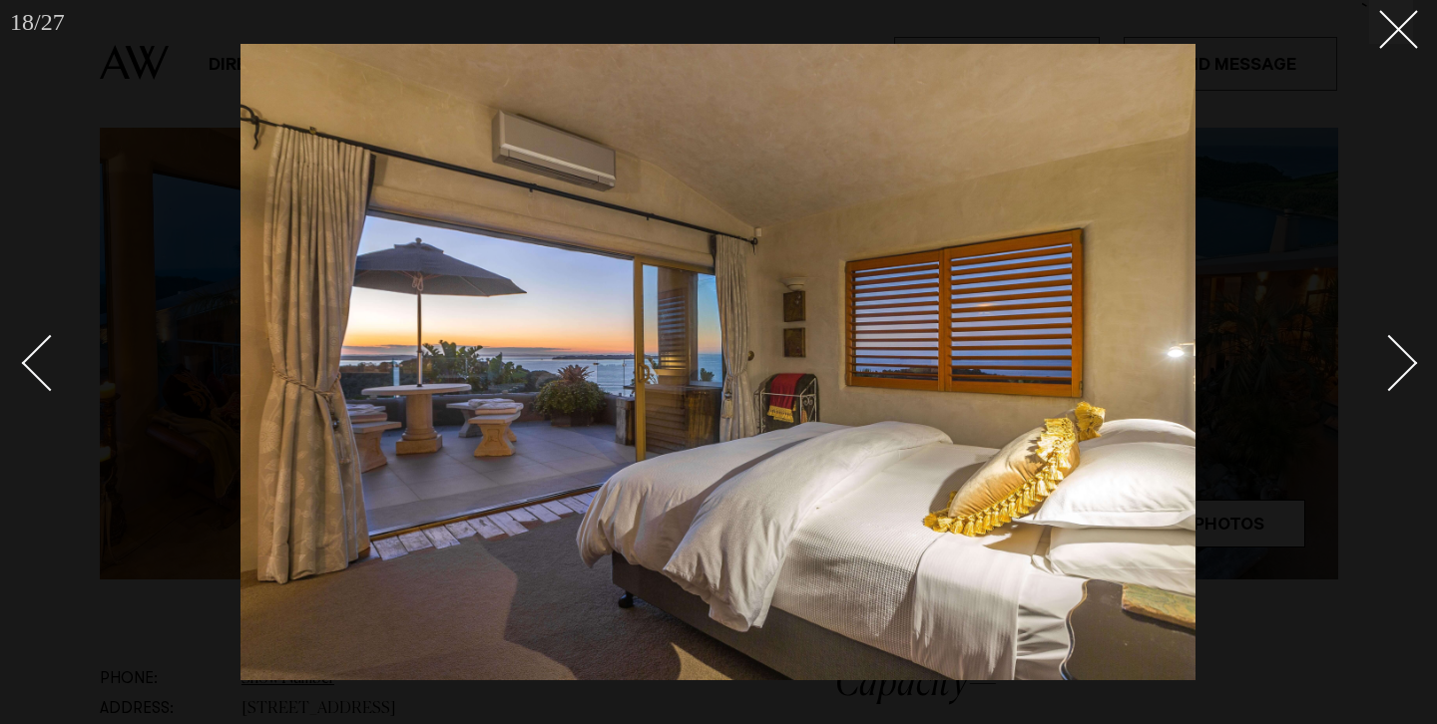
click at [1401, 372] on div "Next slide" at bounding box center [1389, 363] width 57 height 57
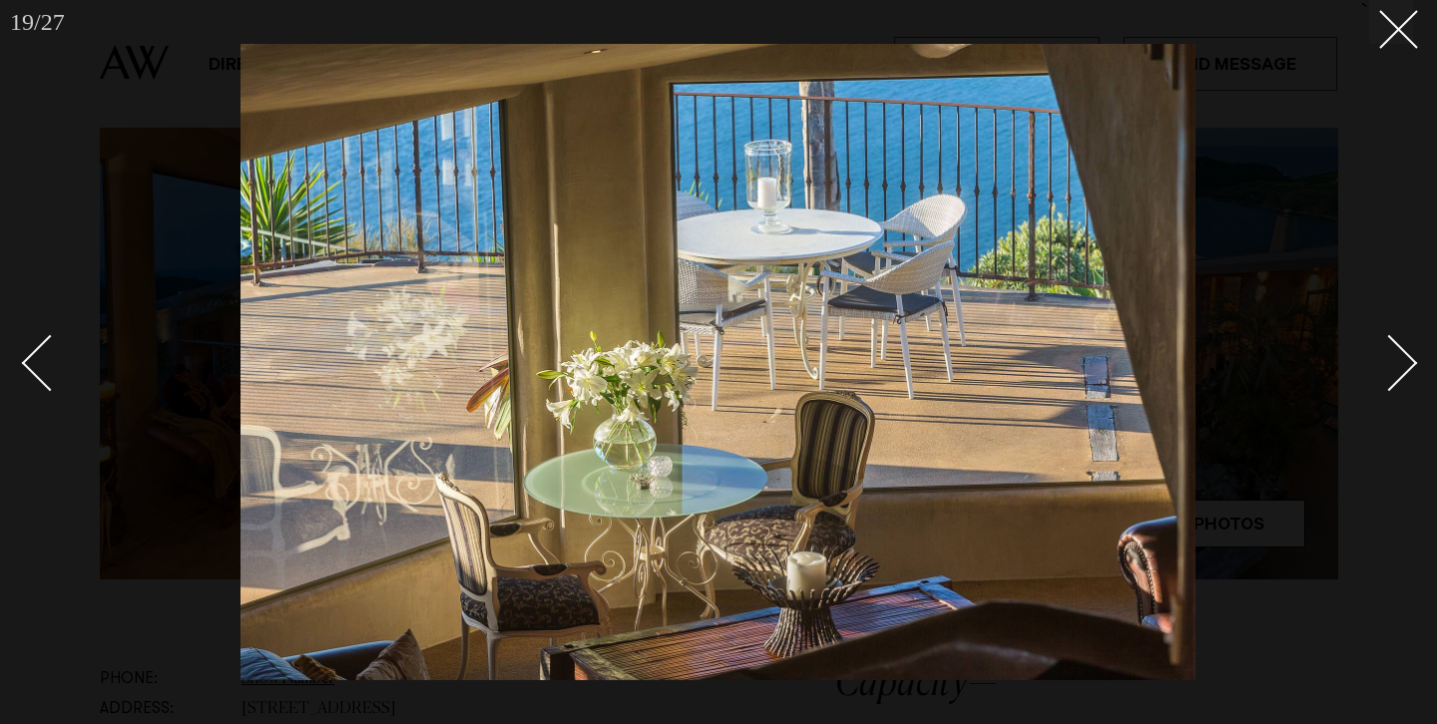
click at [1401, 372] on div "Next slide" at bounding box center [1389, 363] width 57 height 57
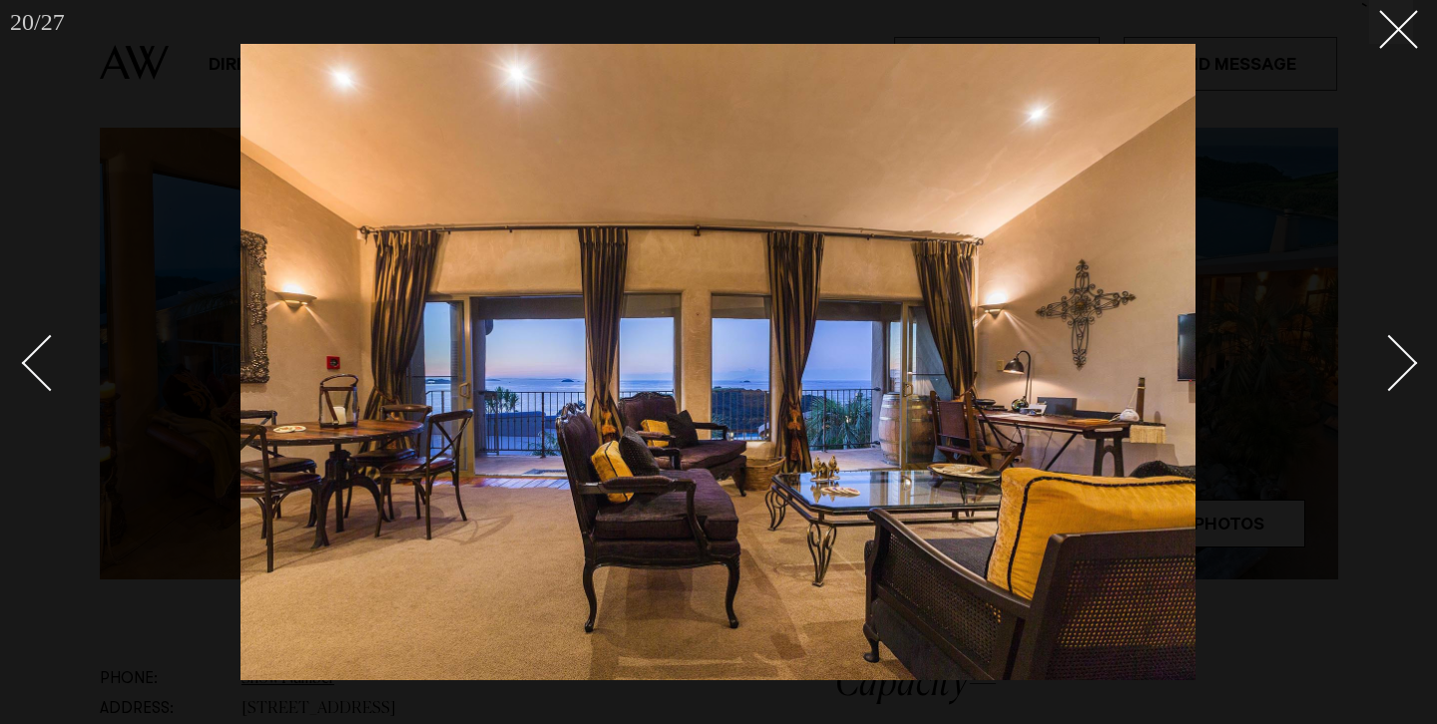
click at [1401, 372] on div "Next slide" at bounding box center [1389, 363] width 57 height 57
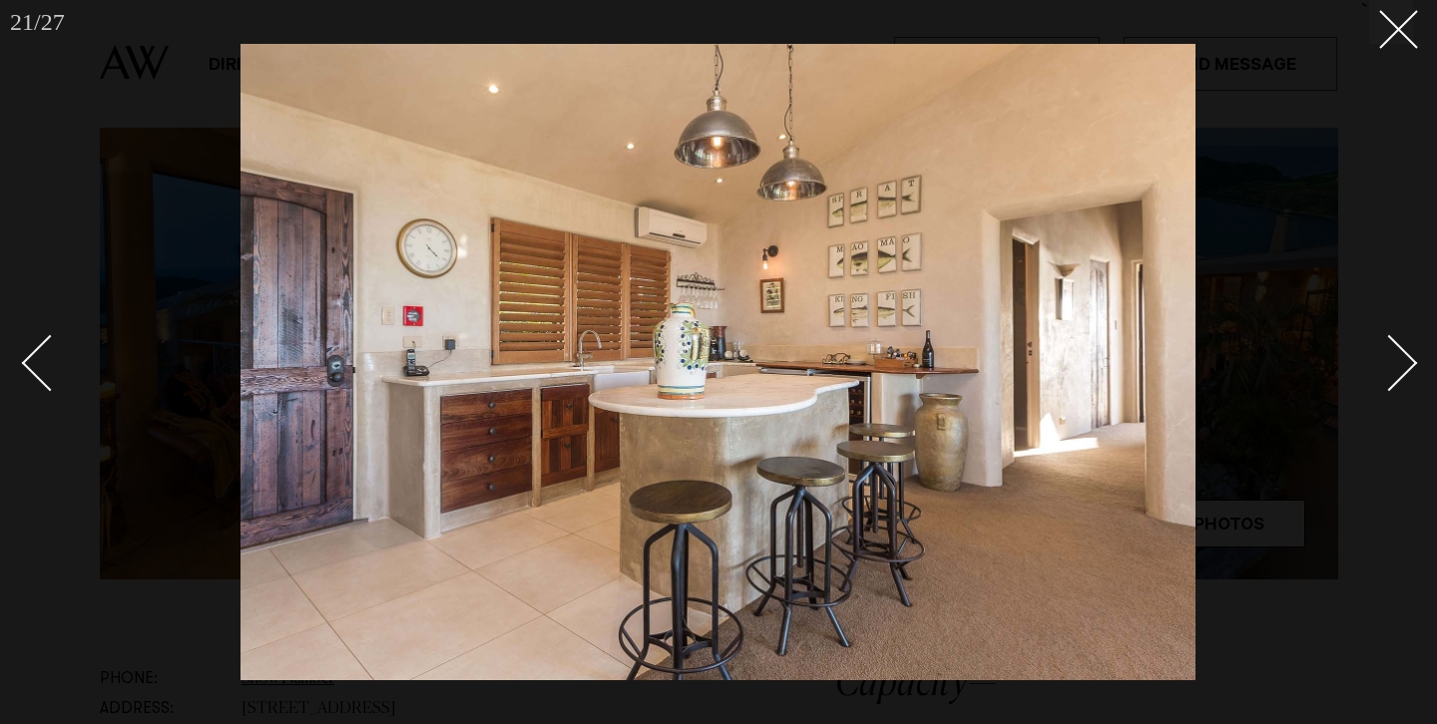
click at [1401, 372] on div "Next slide" at bounding box center [1389, 363] width 57 height 57
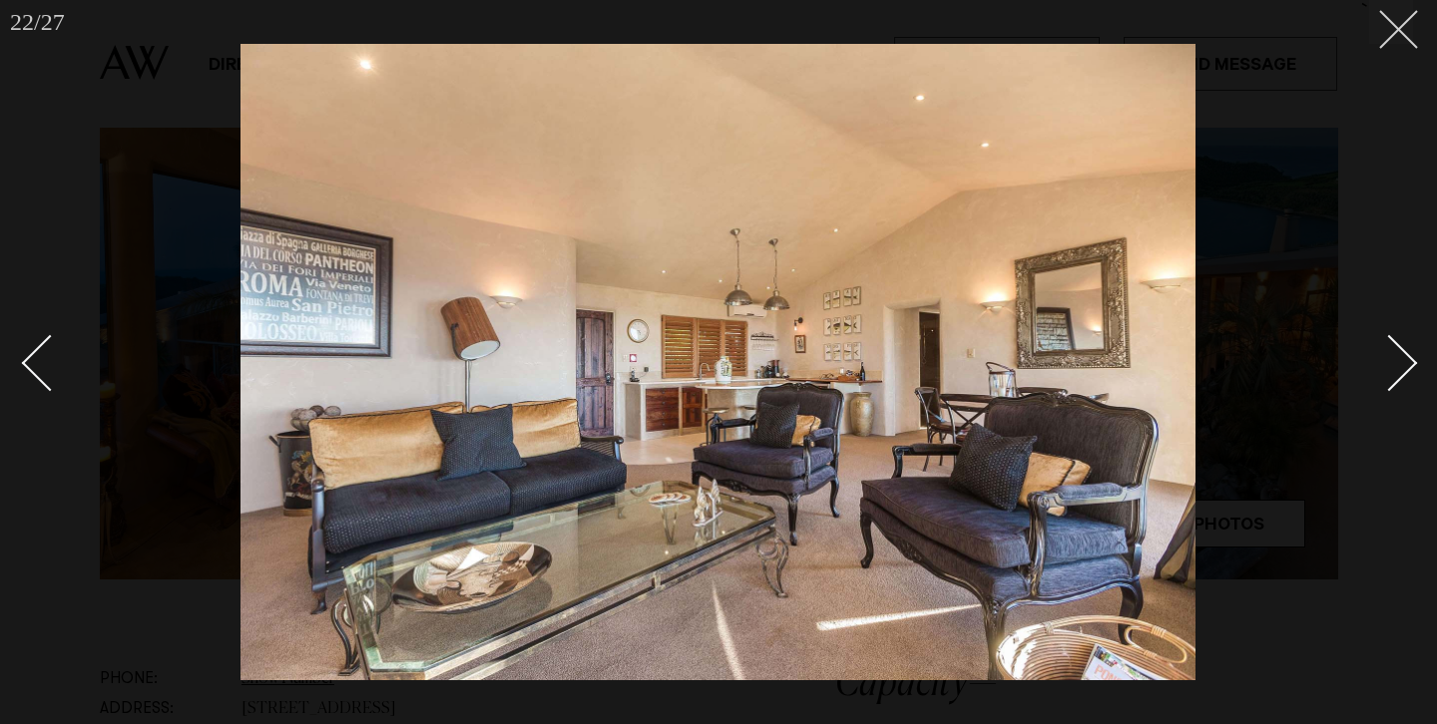
click at [1399, 26] on icon at bounding box center [1391, 22] width 24 height 24
